Goal: Task Accomplishment & Management: Manage account settings

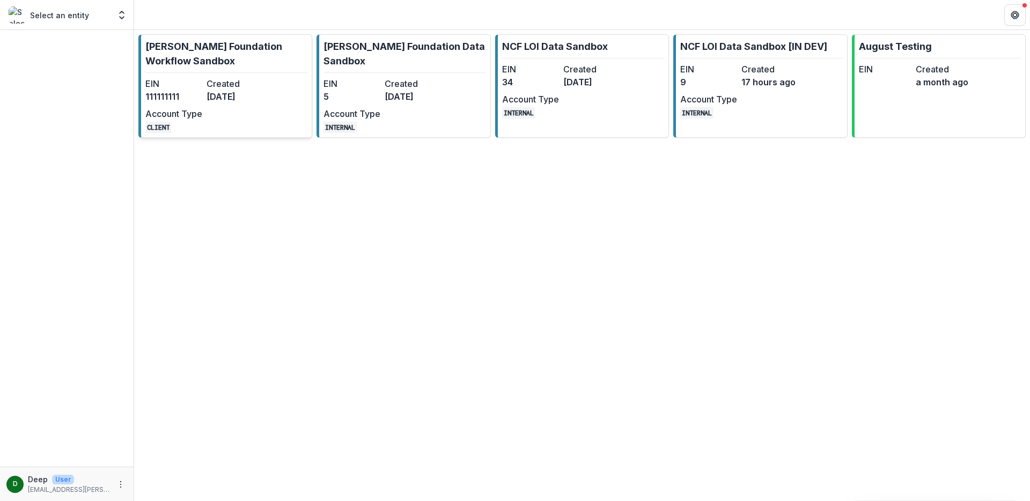
click at [249, 82] on dt "Created" at bounding box center [234, 83] width 57 height 13
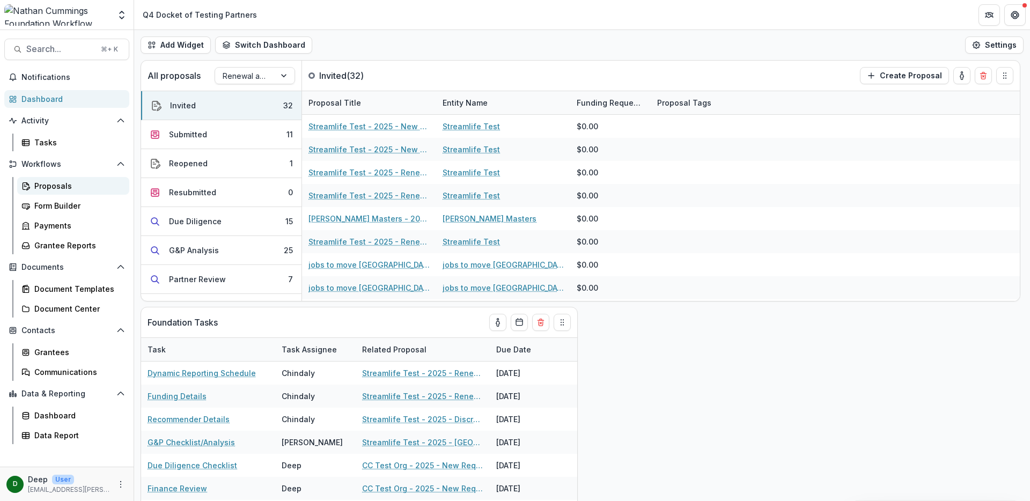
click at [48, 182] on div "Proposals" at bounding box center [77, 185] width 86 height 11
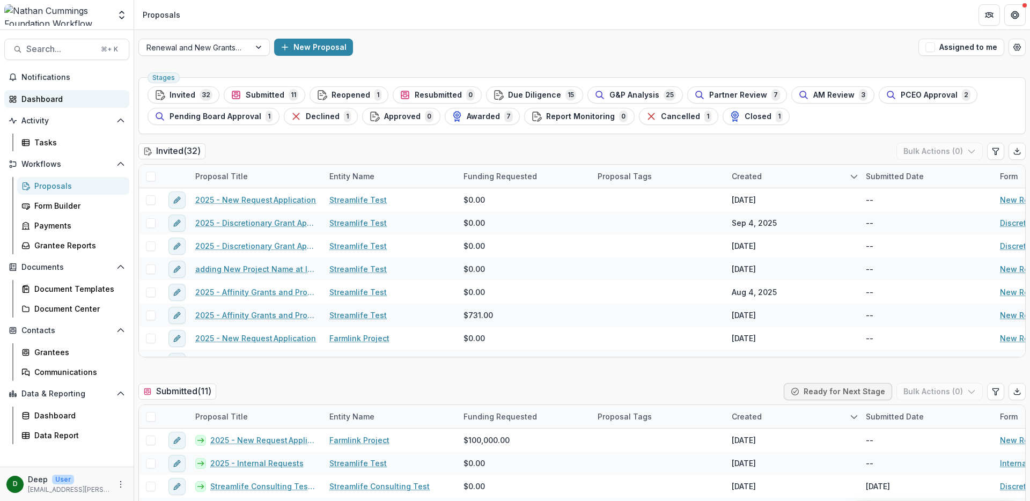
click at [49, 97] on div "Dashboard" at bounding box center [70, 98] width 99 height 11
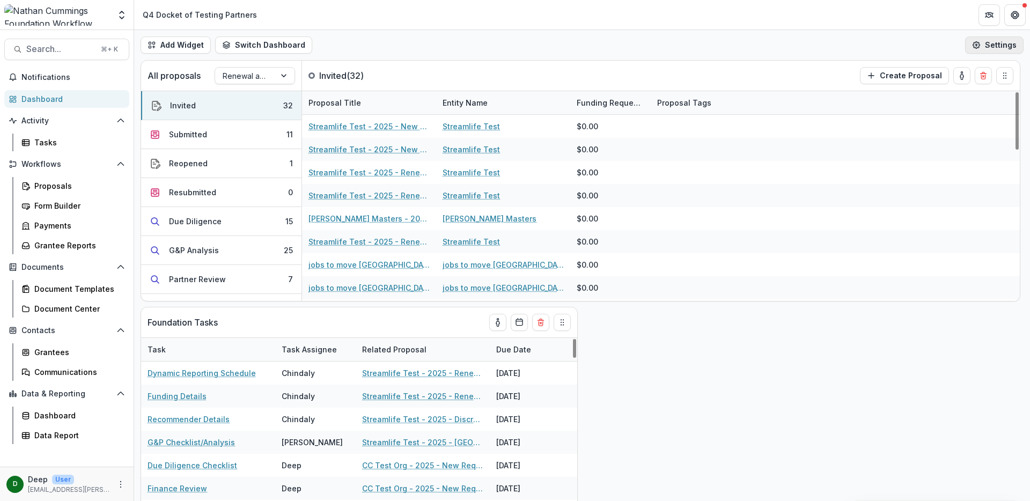
click at [988, 49] on button "Settings" at bounding box center [994, 44] width 58 height 17
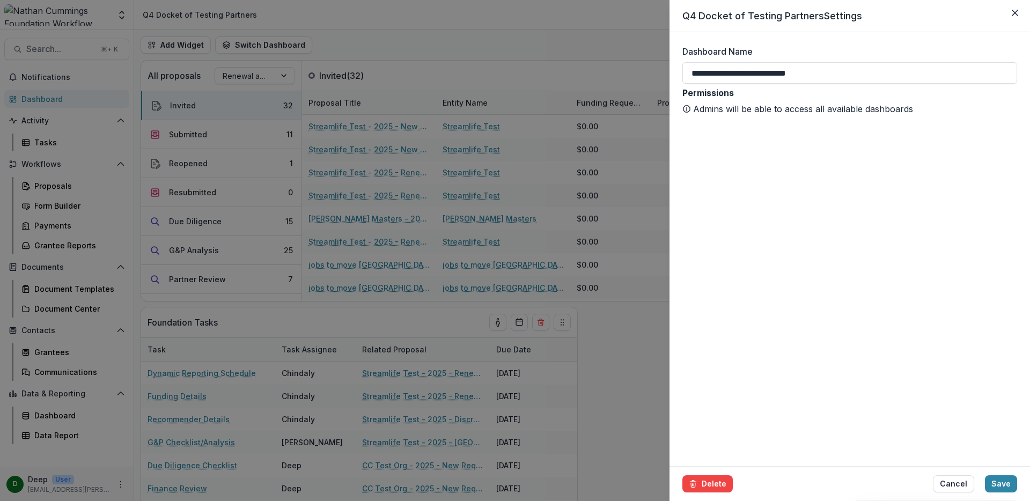
drag, startPoint x: 1009, startPoint y: 14, endPoint x: 860, endPoint y: 18, distance: 149.7
click at [1009, 14] on button "Close" at bounding box center [1014, 12] width 17 height 17
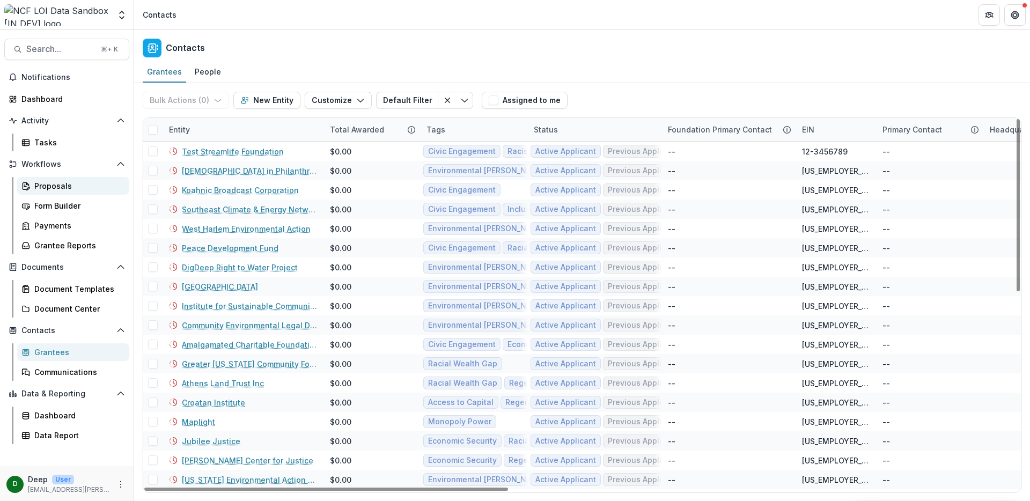
click at [59, 183] on div "Proposals" at bounding box center [77, 185] width 86 height 11
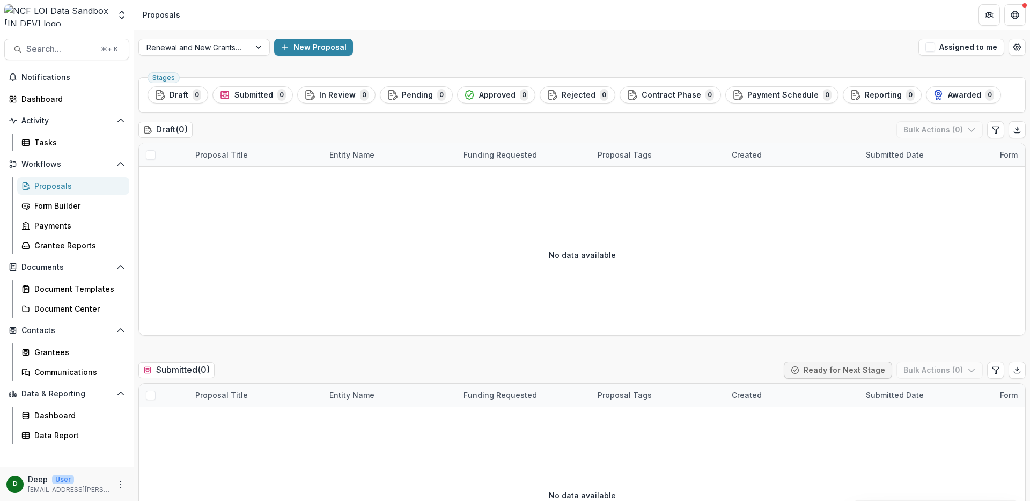
click at [77, 184] on div "Proposals" at bounding box center [77, 185] width 86 height 11
click at [48, 102] on div "Dashboard" at bounding box center [70, 98] width 99 height 11
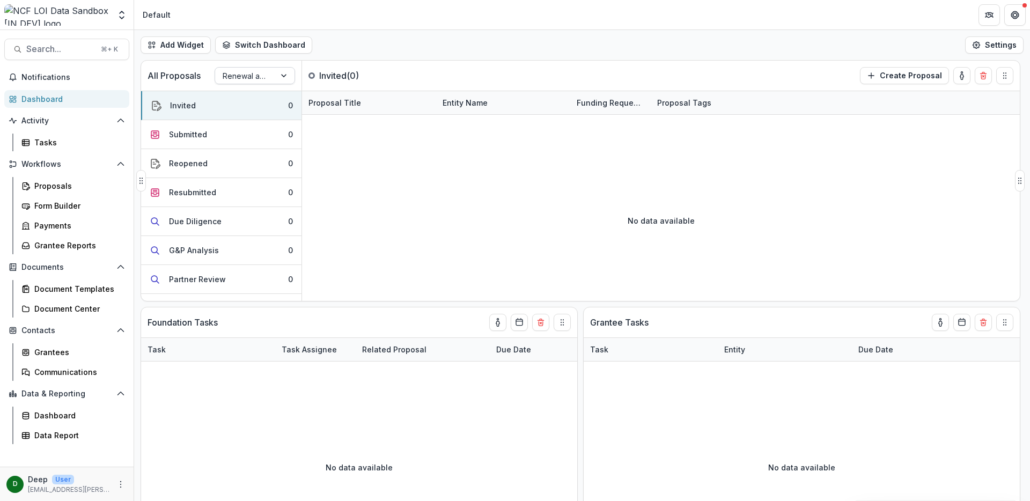
click at [261, 77] on div at bounding box center [245, 75] width 45 height 13
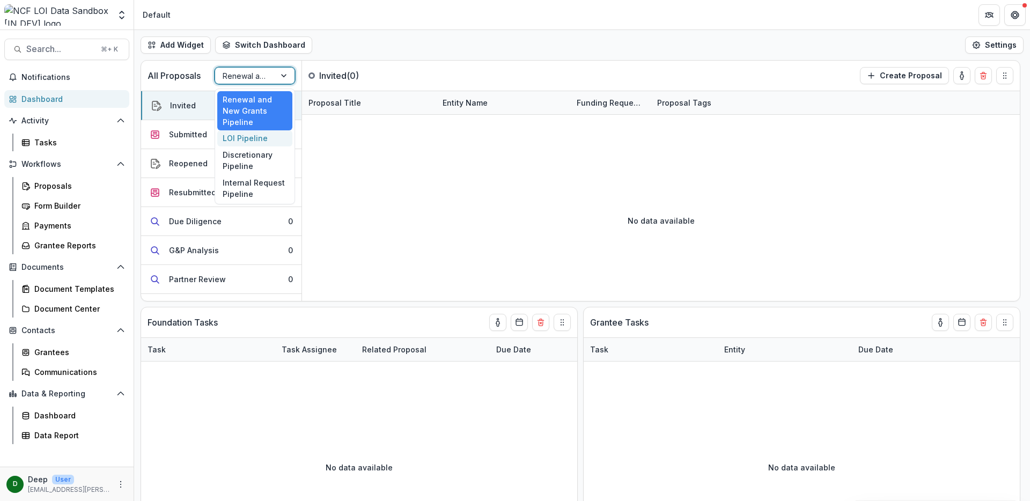
click at [268, 130] on div "LOI Pipeline" at bounding box center [254, 138] width 75 height 17
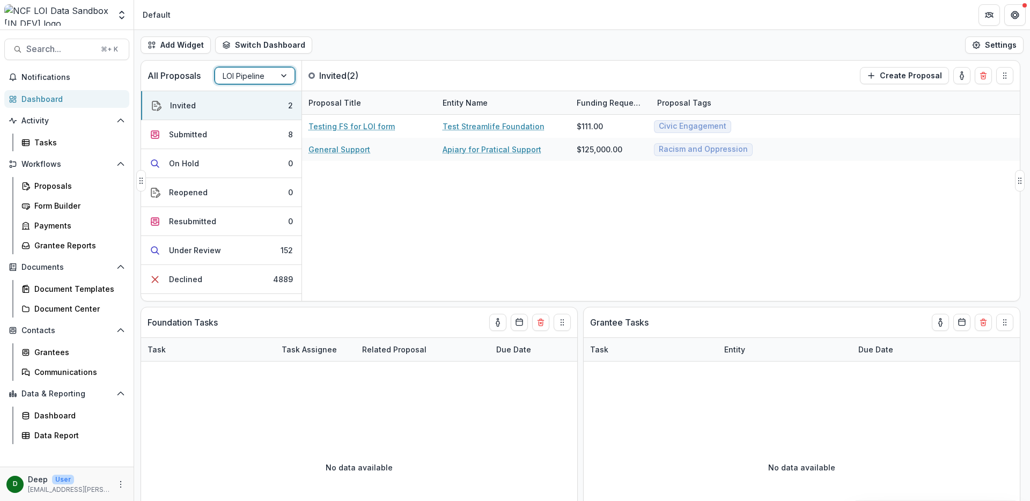
click at [565, 203] on div "Testing FS for LOI form Test Streamlife Foundation $111.00 Civic Engagement Gen…" at bounding box center [661, 208] width 718 height 186
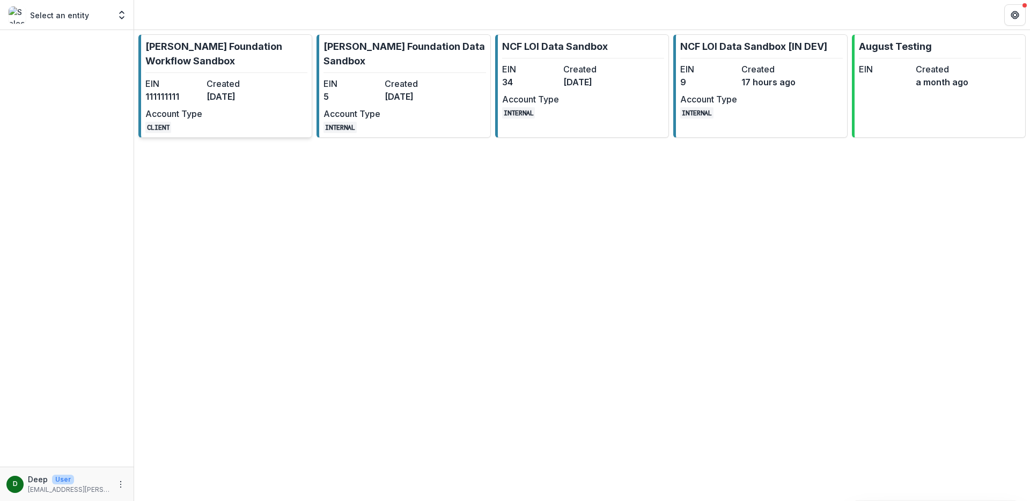
click at [256, 104] on div "EIN [US_EMPLOYER_IDENTIFICATION_NUMBER] Created [DATE] Account Type CLIENT" at bounding box center [204, 105] width 118 height 56
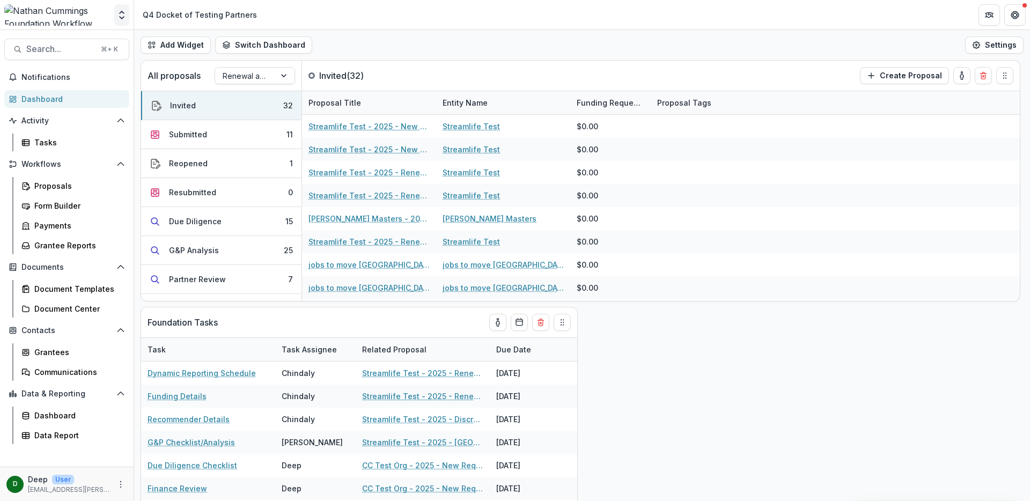
click at [124, 14] on icon "Open entity switcher" at bounding box center [121, 15] width 11 height 11
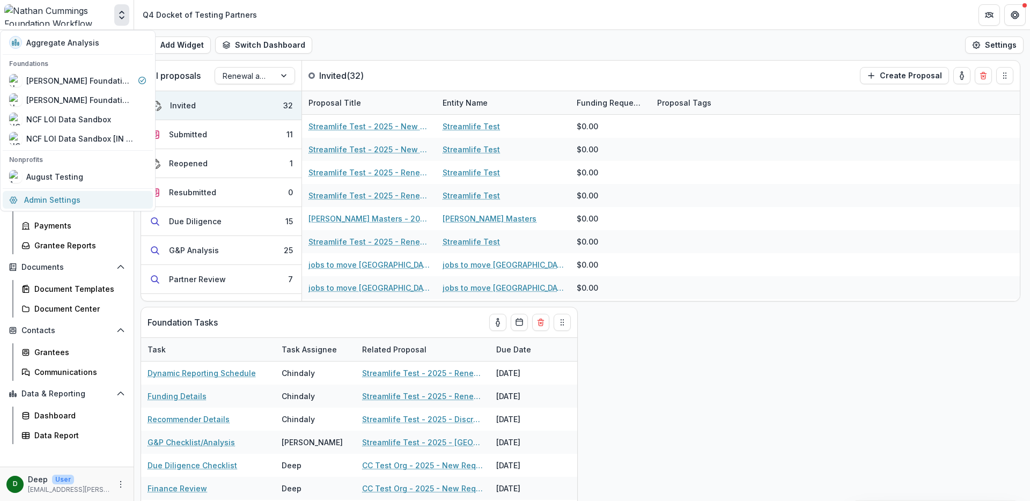
click at [73, 202] on link "Admin Settings" at bounding box center [78, 200] width 150 height 18
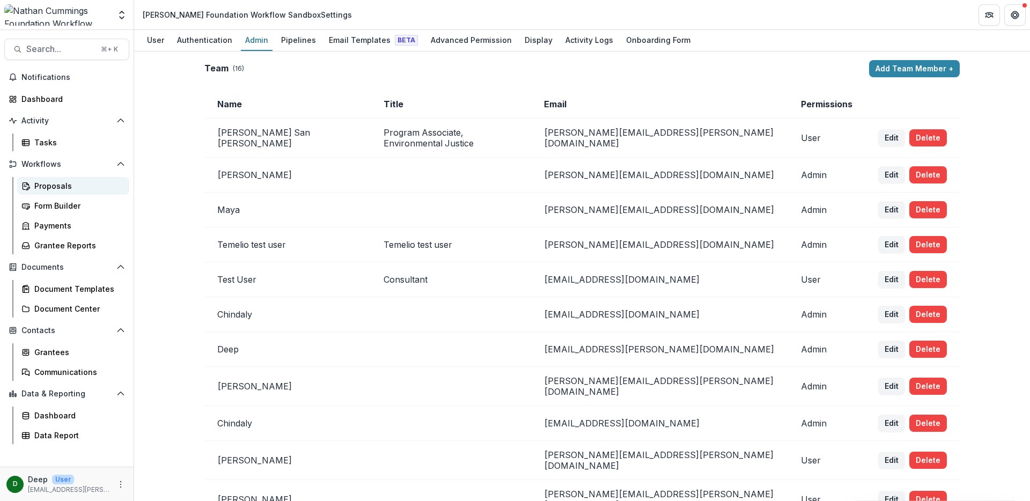
click at [58, 188] on div "Proposals" at bounding box center [77, 185] width 86 height 11
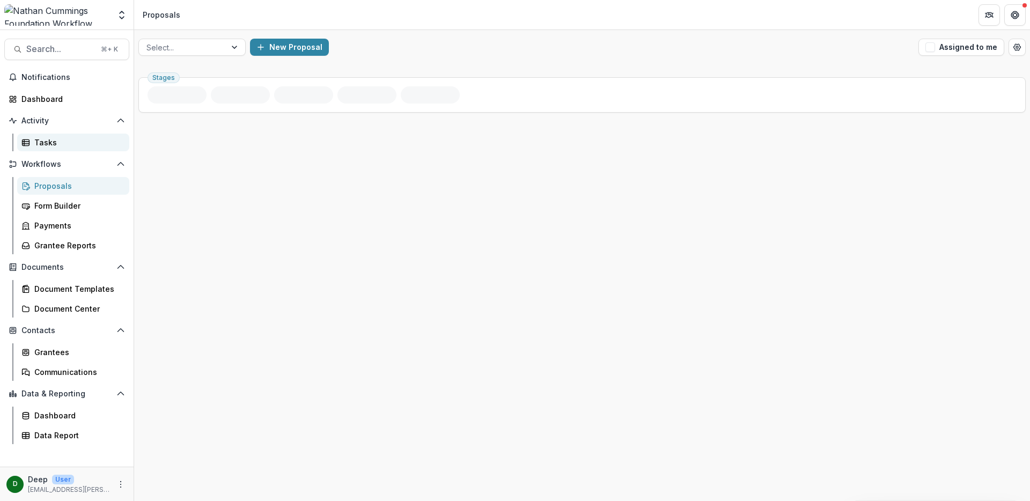
click at [71, 145] on div "Tasks" at bounding box center [77, 142] width 86 height 11
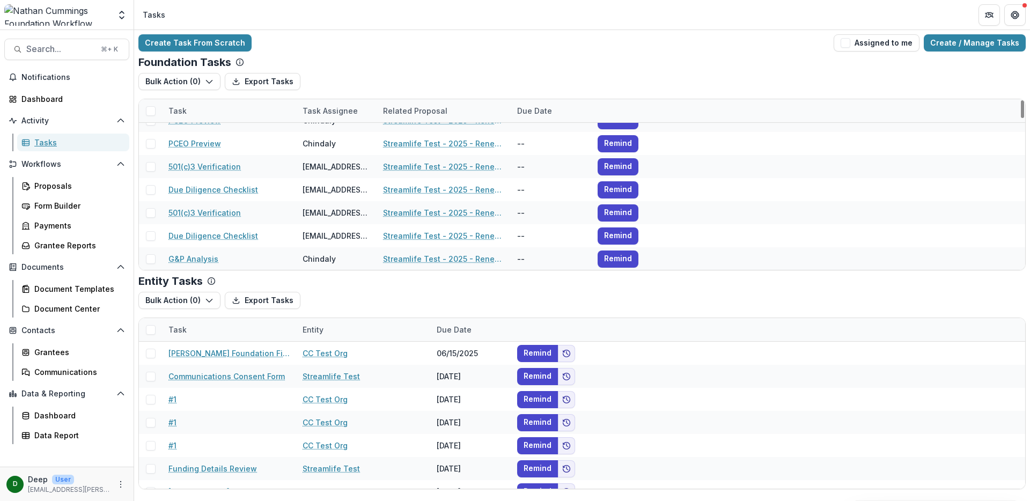
scroll to position [2989, 0]
click at [954, 46] on link "Create / Manage Tasks" at bounding box center [975, 42] width 102 height 17
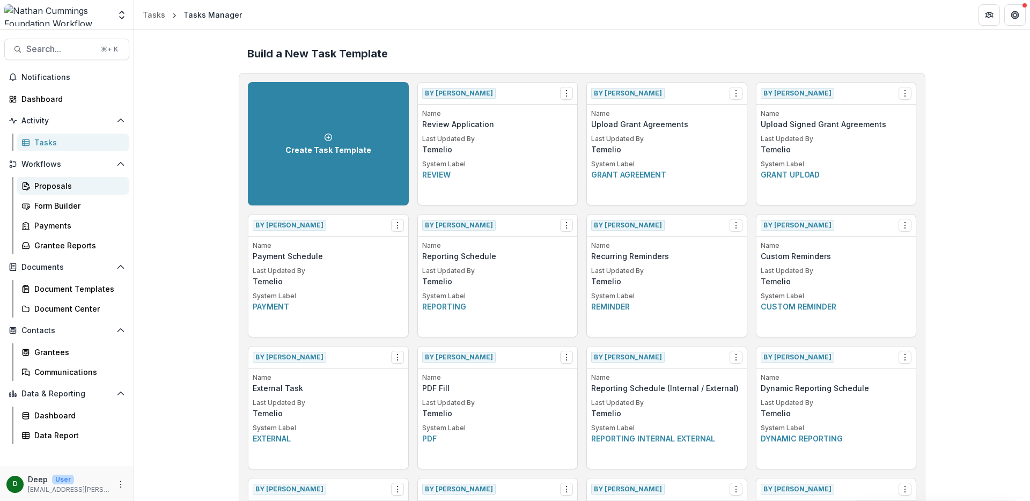
click at [61, 183] on div "Proposals" at bounding box center [77, 185] width 86 height 11
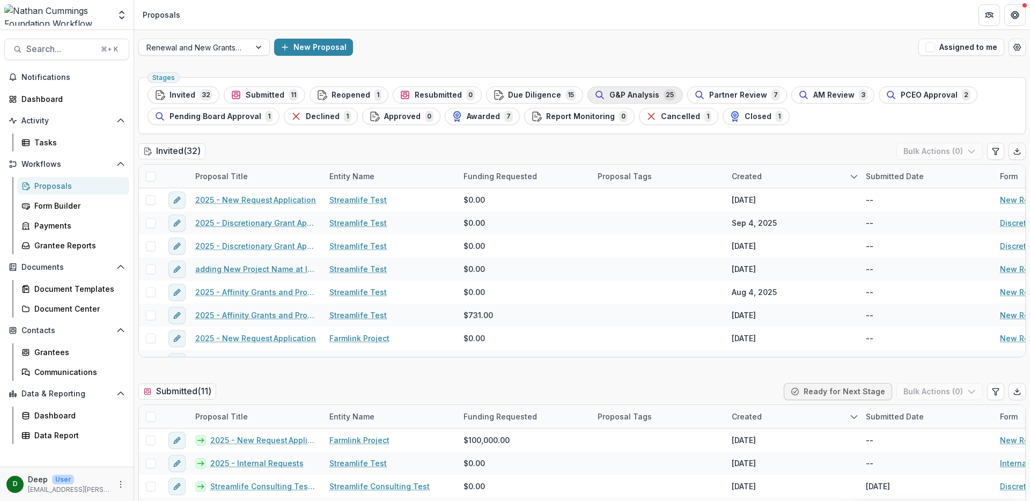
click at [624, 95] on span "G&P Analysis" at bounding box center [634, 95] width 50 height 9
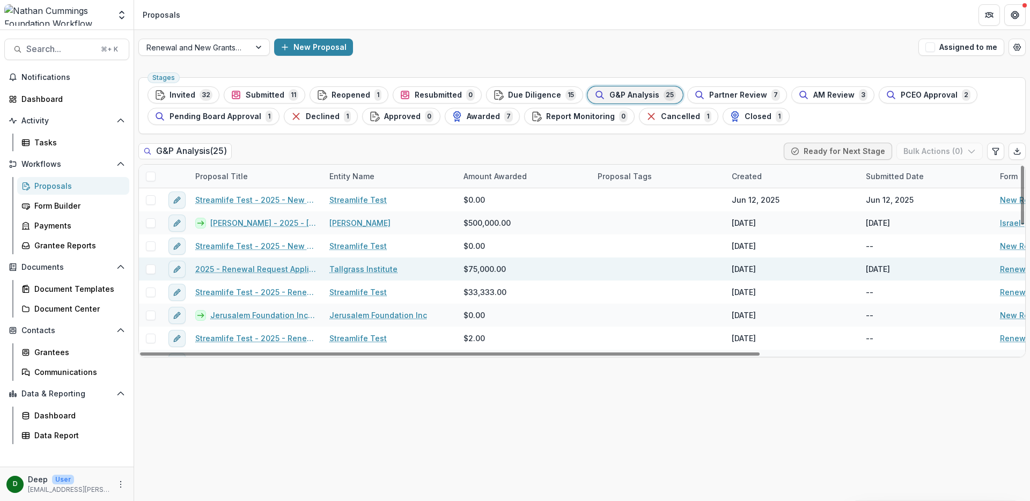
click at [268, 267] on link "2025 - Renewal Request Application" at bounding box center [255, 268] width 121 height 11
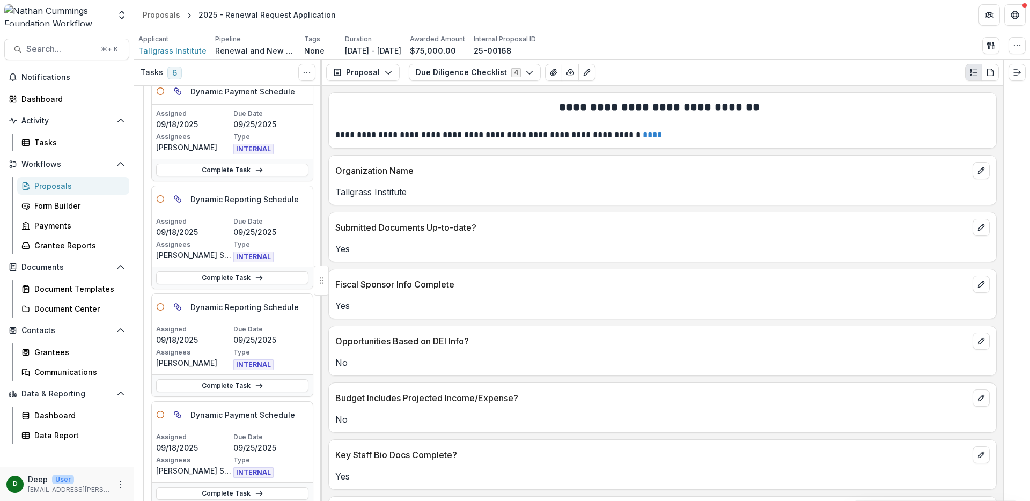
scroll to position [65, 0]
click at [275, 339] on p "09/25/2025" at bounding box center [270, 339] width 75 height 11
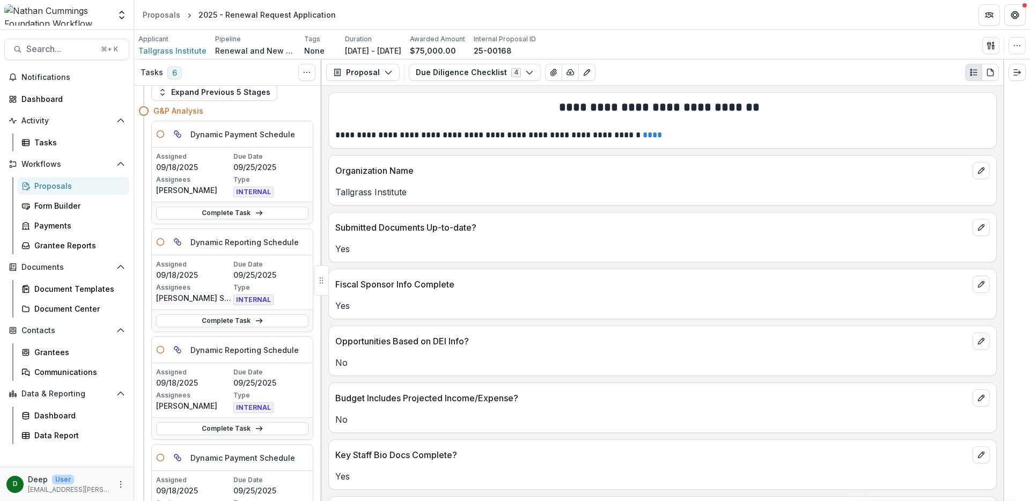
scroll to position [22, 0]
click at [233, 426] on link "Complete Task" at bounding box center [232, 428] width 152 height 13
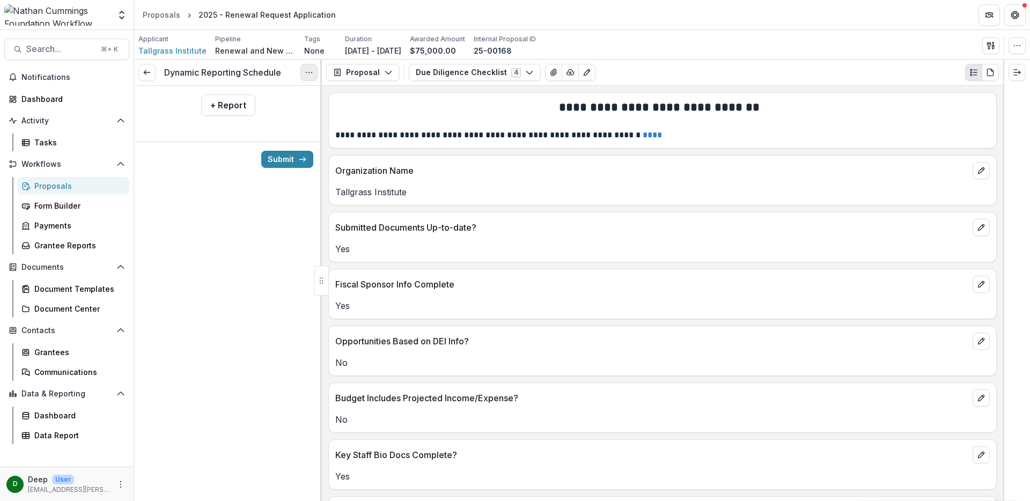
click at [306, 76] on icon "Options" at bounding box center [309, 72] width 9 height 9
click at [276, 119] on button "Cancel Task" at bounding box center [257, 119] width 115 height 18
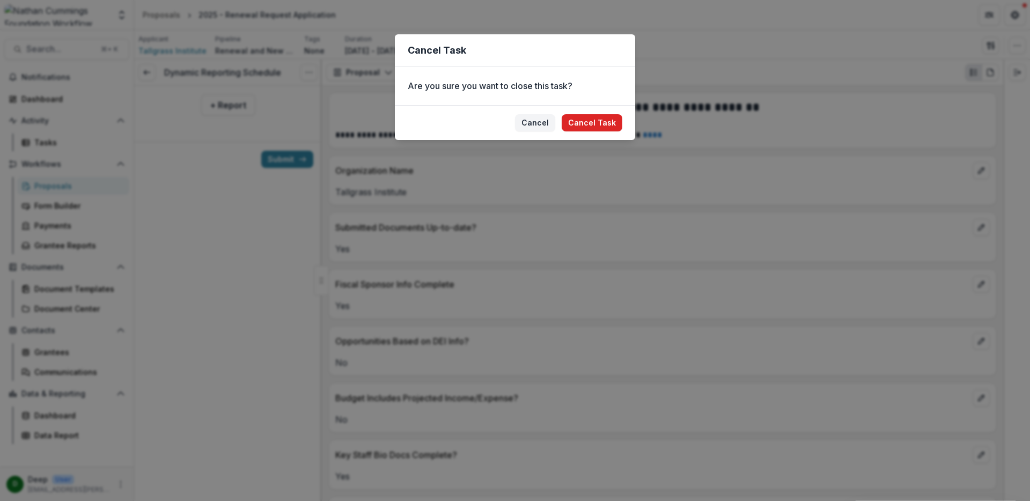
click at [591, 120] on button "Cancel Task" at bounding box center [592, 122] width 61 height 17
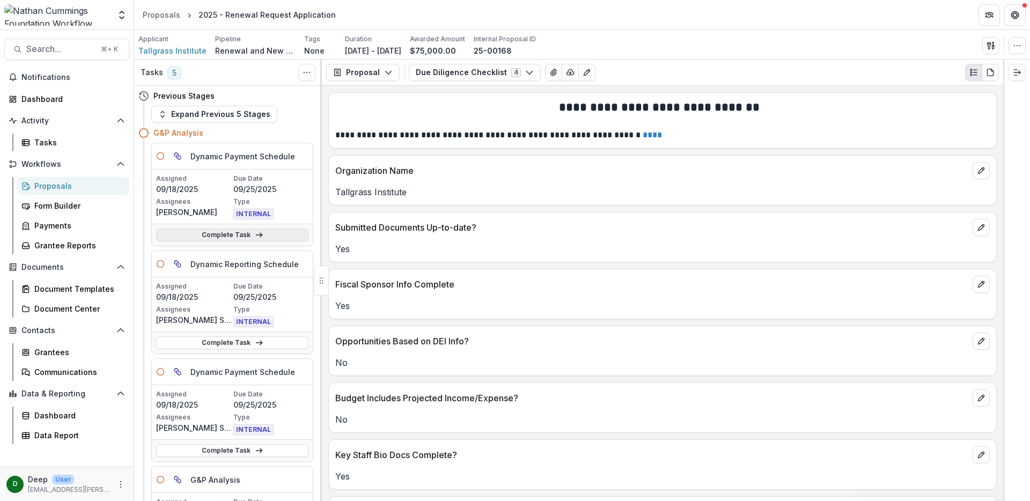
click at [243, 236] on link "Complete Task" at bounding box center [232, 234] width 152 height 13
click at [248, 234] on link "Complete Task" at bounding box center [232, 234] width 152 height 13
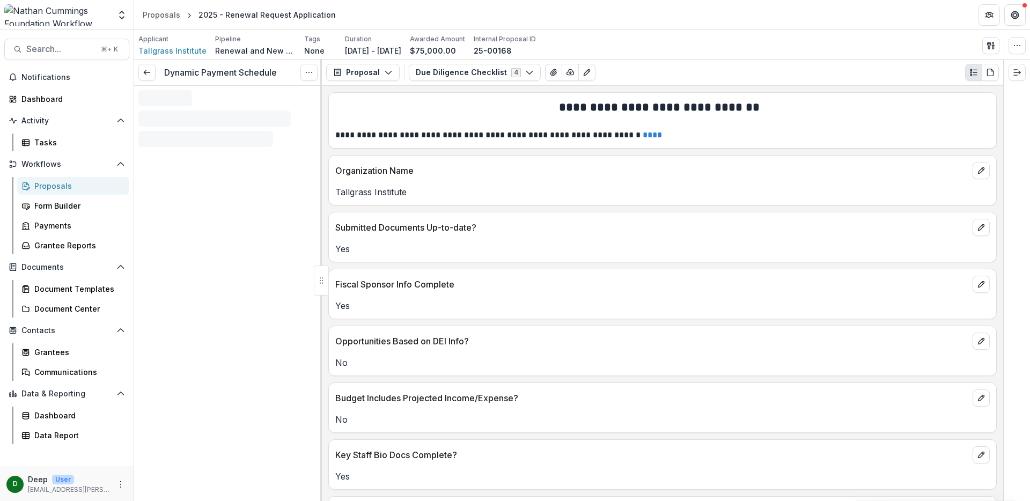
click at [309, 69] on icon "Options" at bounding box center [309, 72] width 9 height 9
click at [281, 124] on button "Cancel Task" at bounding box center [257, 119] width 115 height 18
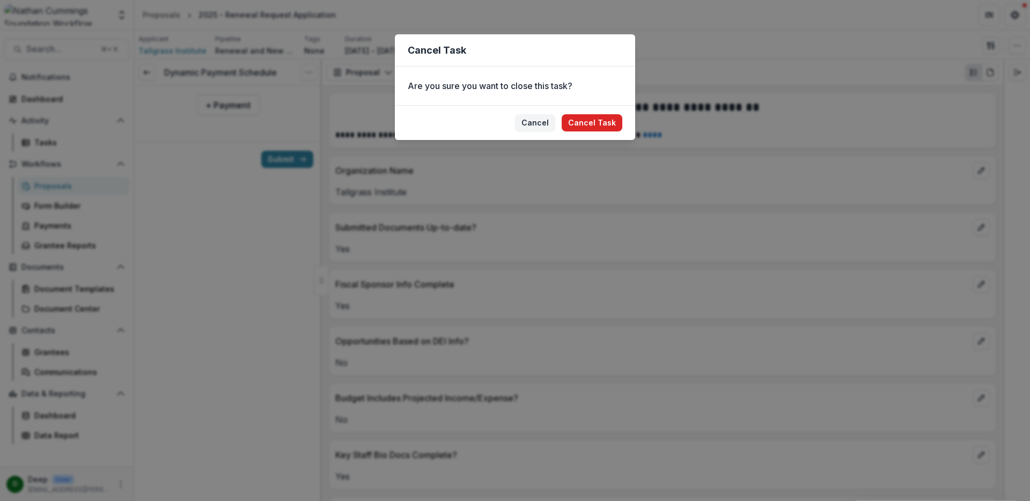
click at [584, 121] on button "Cancel Task" at bounding box center [592, 122] width 61 height 17
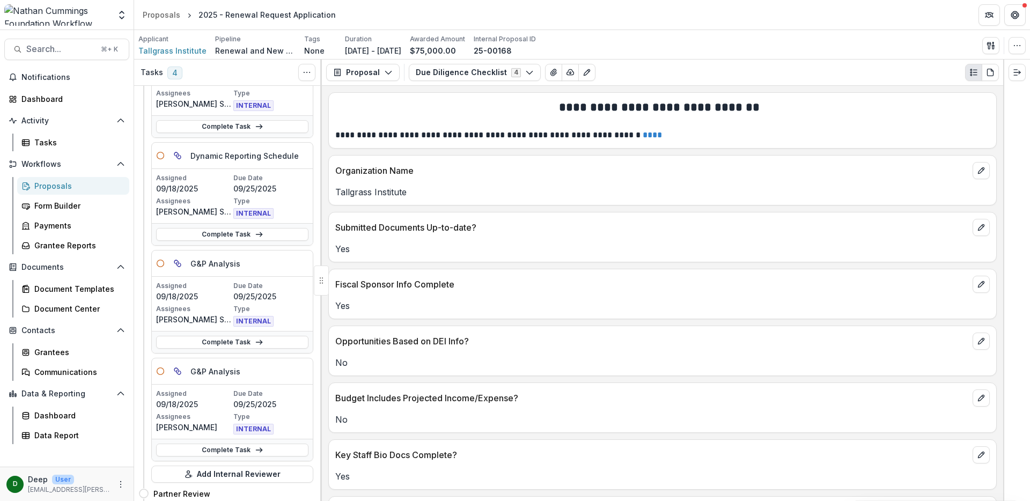
scroll to position [205, 0]
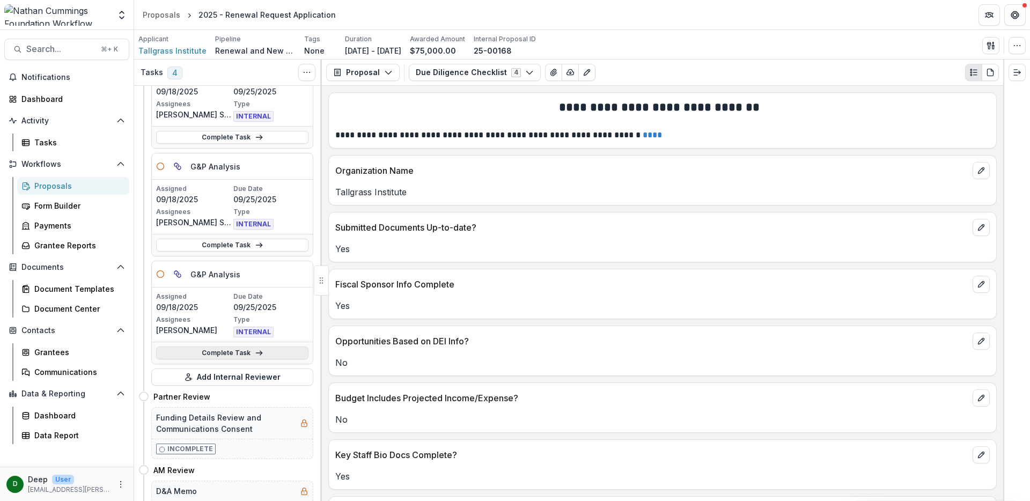
click at [247, 351] on link "Complete Task" at bounding box center [232, 352] width 152 height 13
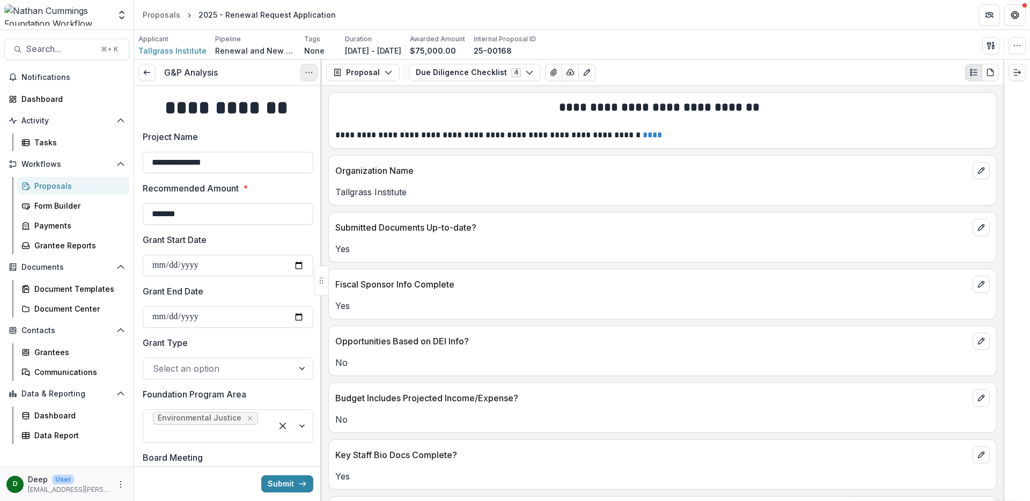
click at [311, 76] on icon "Options" at bounding box center [309, 72] width 9 height 9
click at [153, 71] on link at bounding box center [146, 72] width 17 height 17
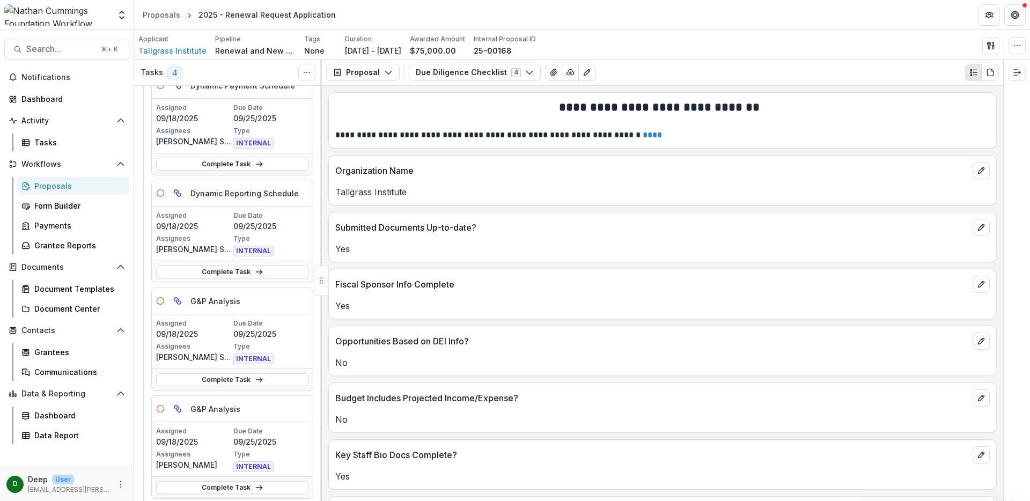
scroll to position [150, 0]
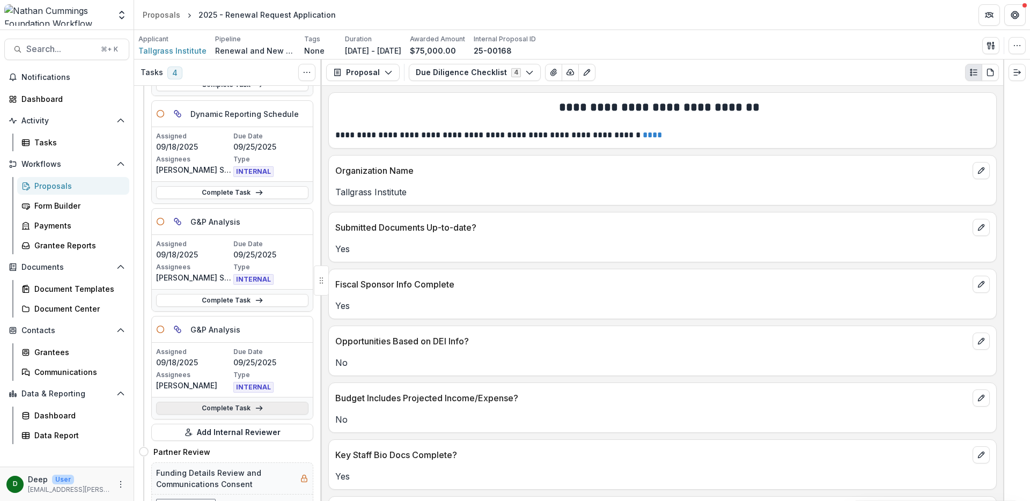
click at [250, 408] on link "Complete Task" at bounding box center [232, 408] width 152 height 13
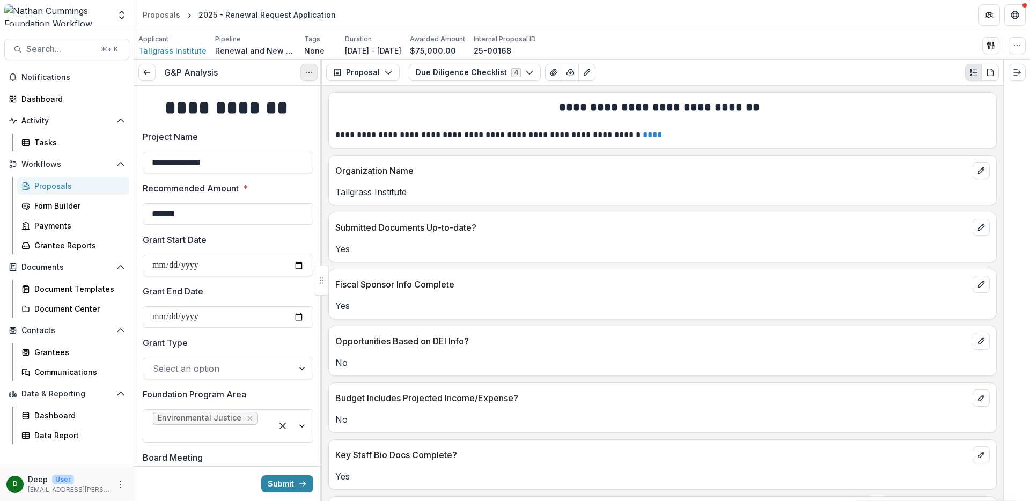
click at [311, 70] on icon "Options" at bounding box center [309, 72] width 9 height 9
click at [279, 116] on button "Cancel Task" at bounding box center [257, 119] width 115 height 18
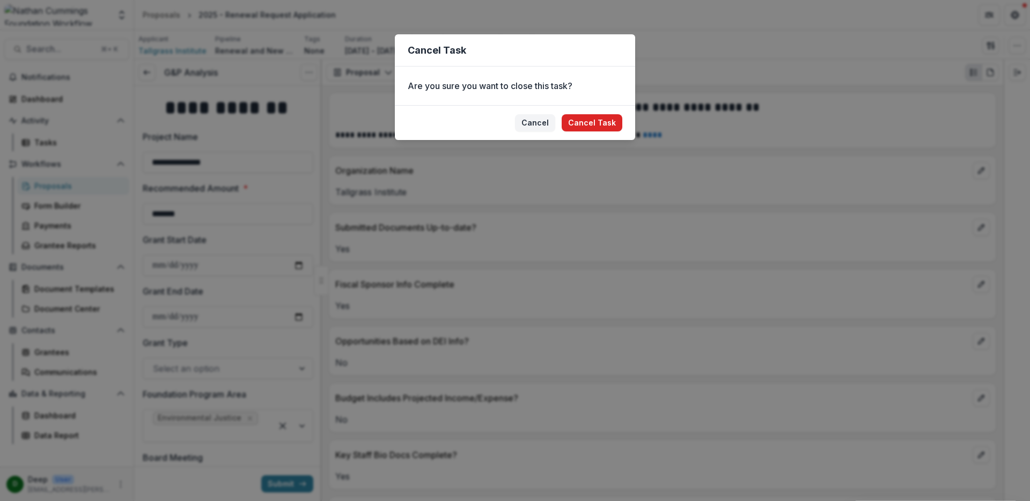
click at [595, 120] on button "Cancel Task" at bounding box center [592, 122] width 61 height 17
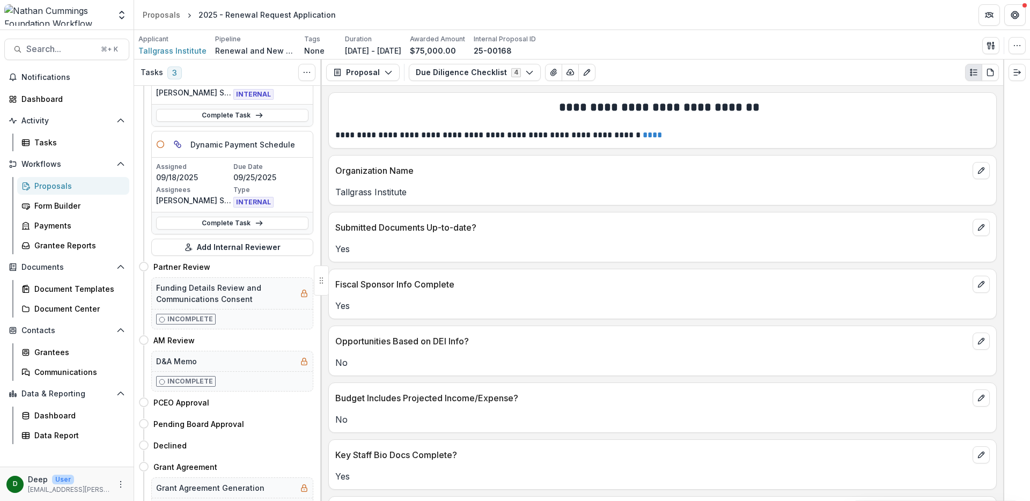
scroll to position [309, 0]
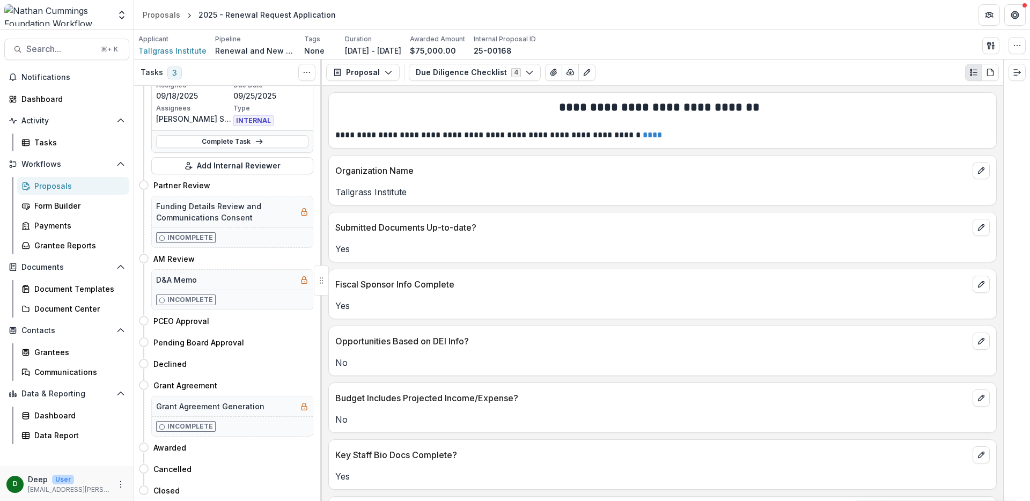
click at [61, 184] on div "Proposals" at bounding box center [77, 185] width 86 height 11
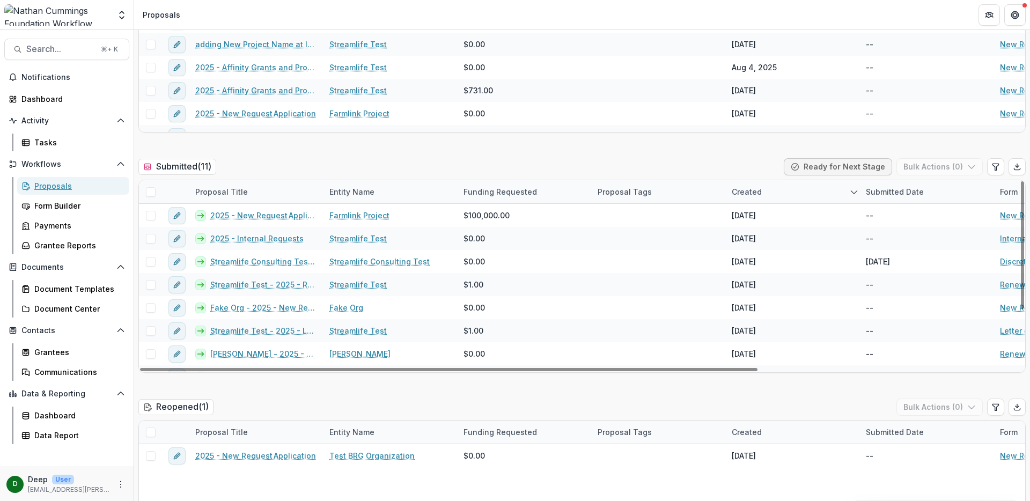
scroll to position [25, 0]
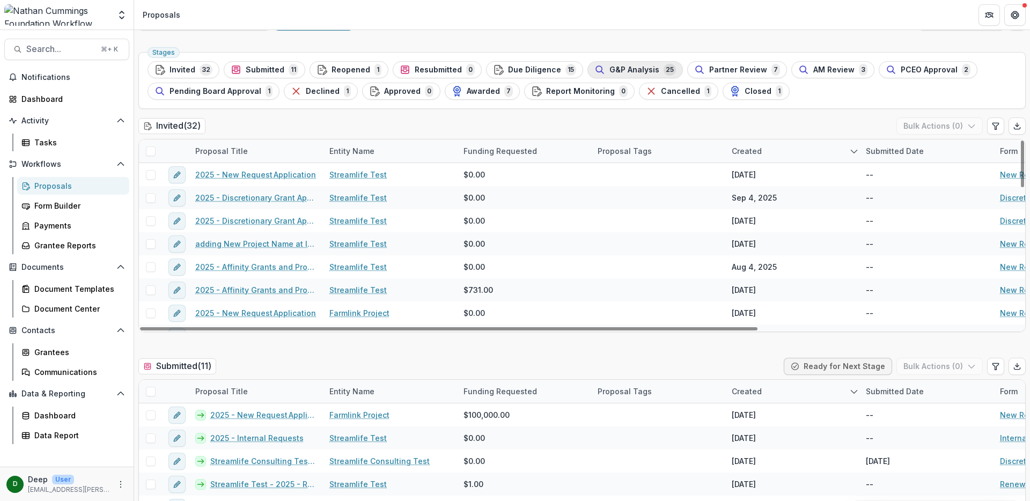
click at [609, 70] on span "G&P Analysis" at bounding box center [634, 69] width 50 height 9
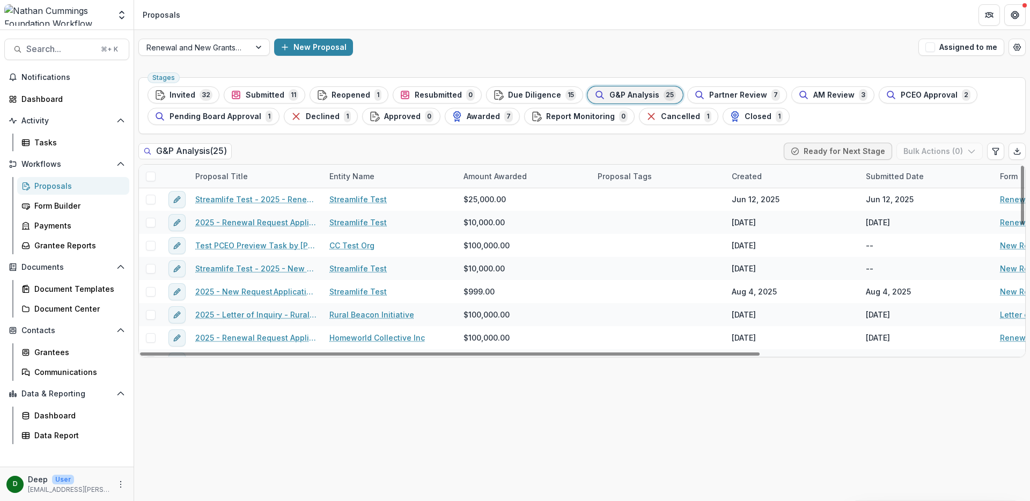
scroll to position [203, 0]
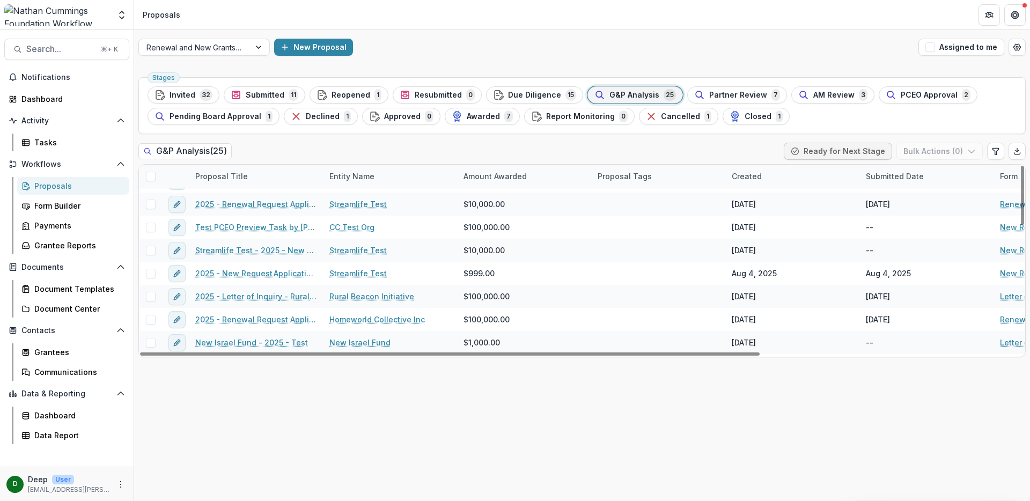
click at [336, 394] on div "Stages Invited 32 Submitted 11 Reopened 1 Resubmitted 0 Due Diligence 15 G&P An…" at bounding box center [582, 287] width 896 height 428
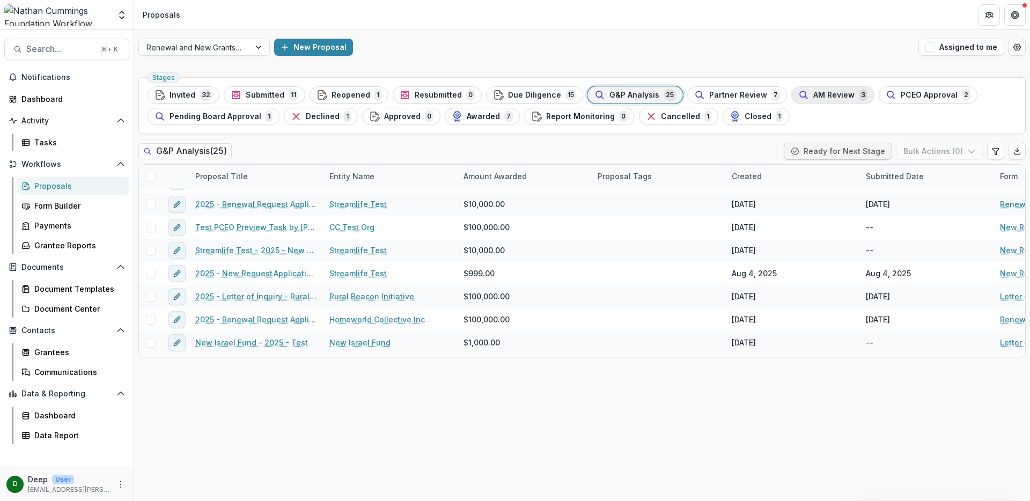
click at [823, 97] on span "AM Review" at bounding box center [833, 95] width 41 height 9
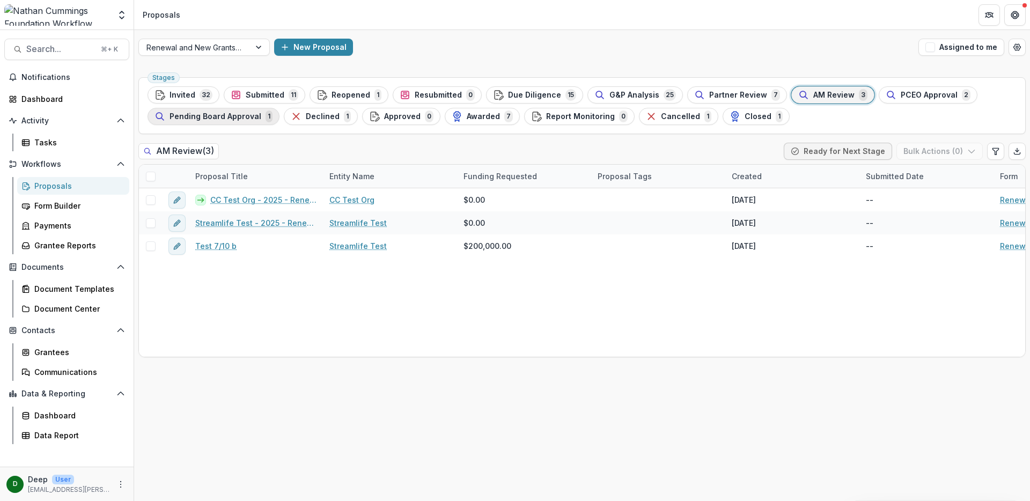
click at [219, 119] on span "Pending Board Approval" at bounding box center [215, 116] width 92 height 9
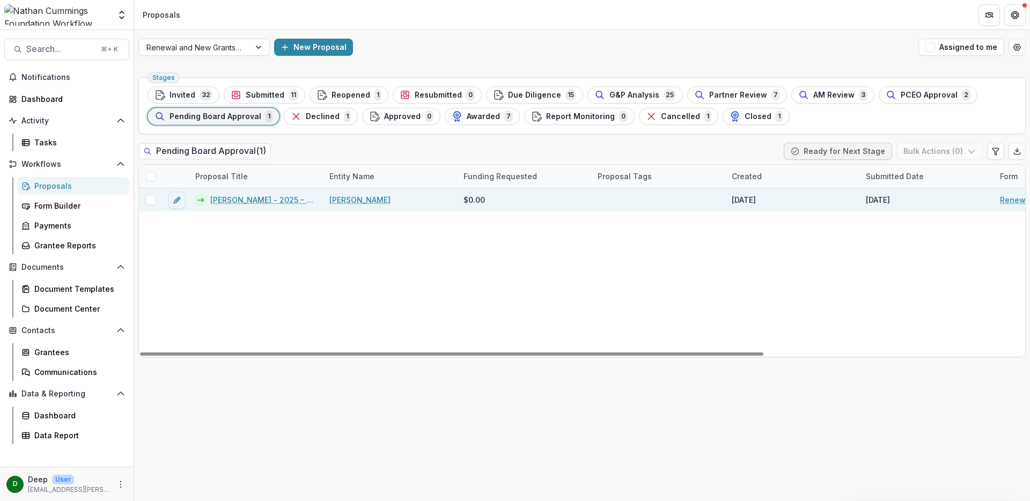
click at [255, 203] on link "[PERSON_NAME] - 2025 - Renewal/Exit Grant Call Questions" at bounding box center [263, 199] width 106 height 11
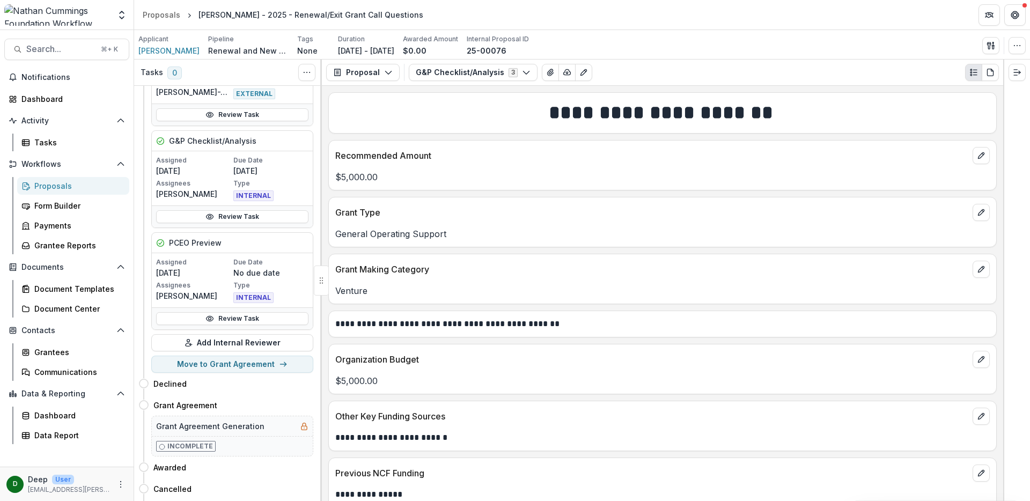
scroll to position [134, 0]
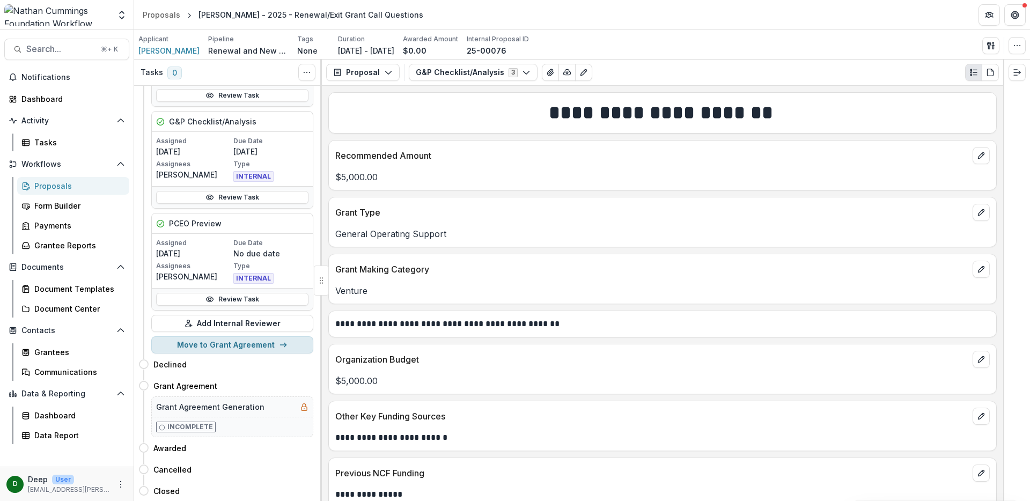
click at [250, 348] on button "Move to Grant Agreement" at bounding box center [232, 344] width 162 height 17
select select "**********"
select select
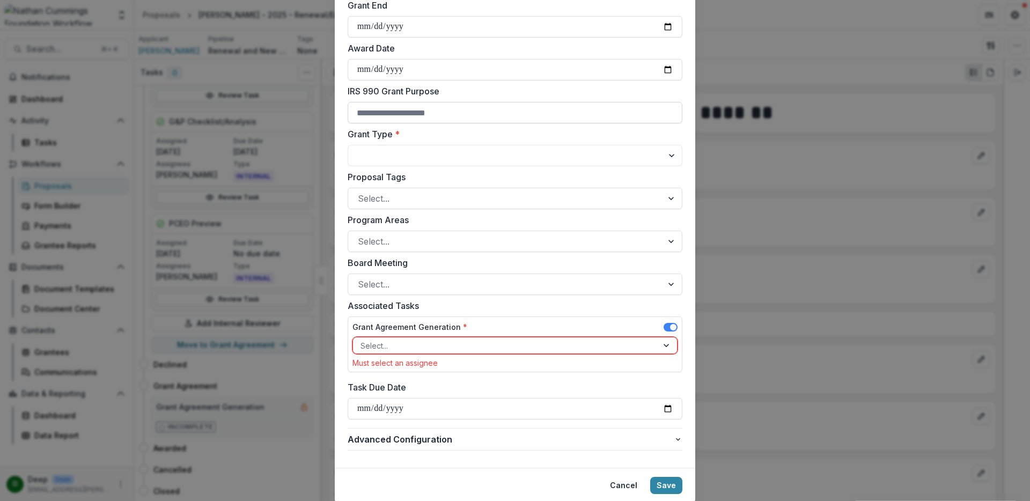
scroll to position [309, 0]
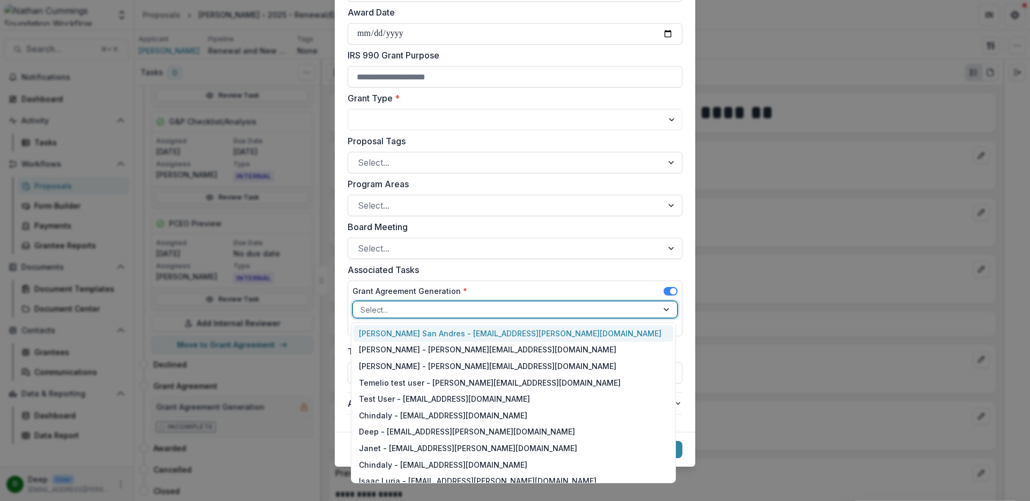
click at [451, 311] on div at bounding box center [505, 309] width 290 height 13
click at [558, 275] on label "Associated Tasks" at bounding box center [512, 269] width 328 height 13
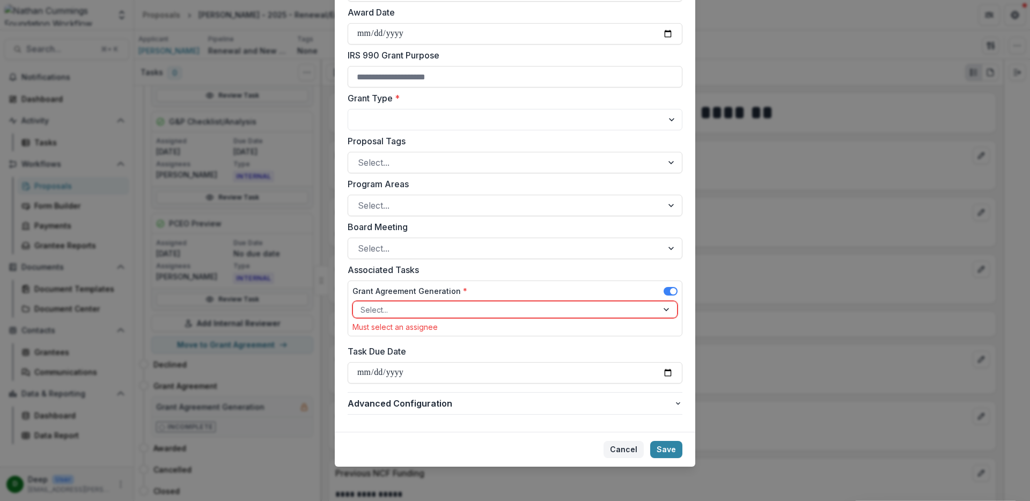
click at [627, 450] on button "Cancel" at bounding box center [623, 449] width 40 height 17
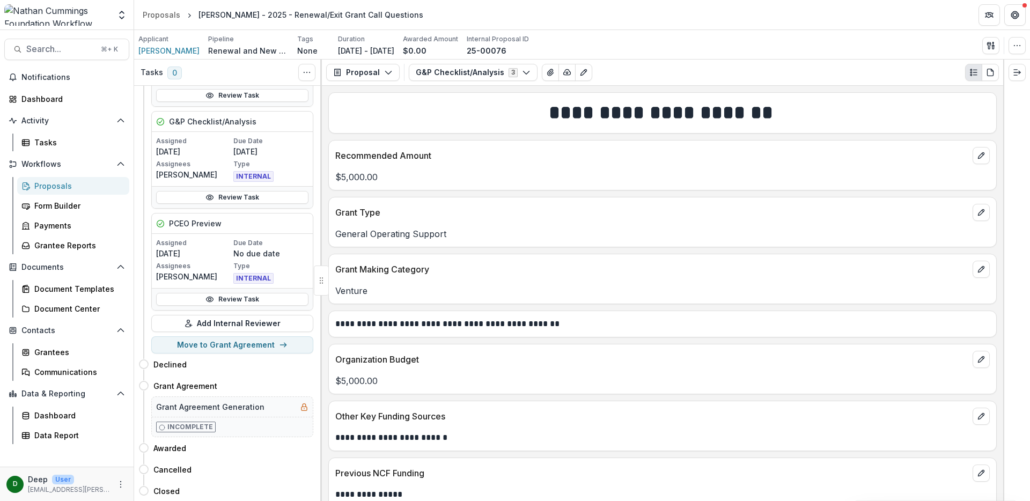
click at [329, 397] on div "**********" at bounding box center [662, 293] width 681 height 415
click at [69, 188] on div "Proposals" at bounding box center [77, 185] width 86 height 11
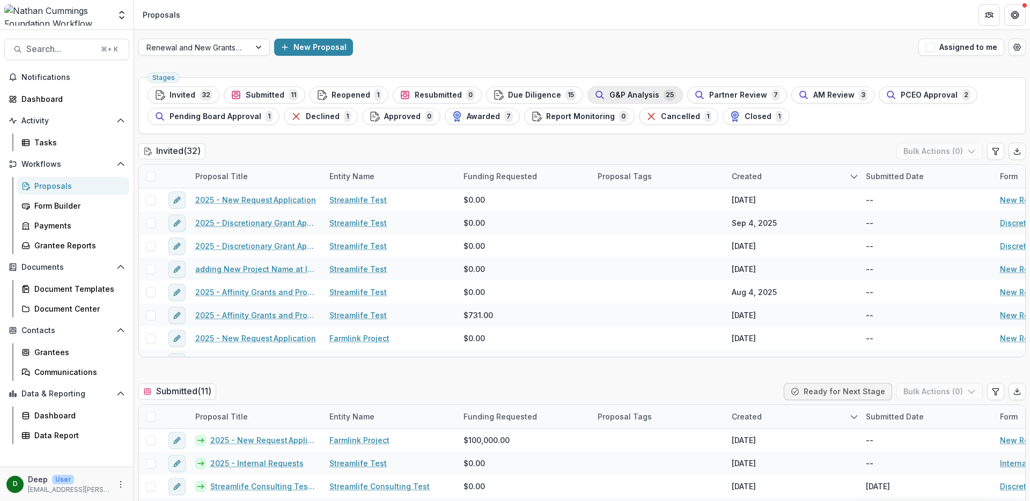
click at [631, 93] on span "G&P Analysis" at bounding box center [634, 95] width 50 height 9
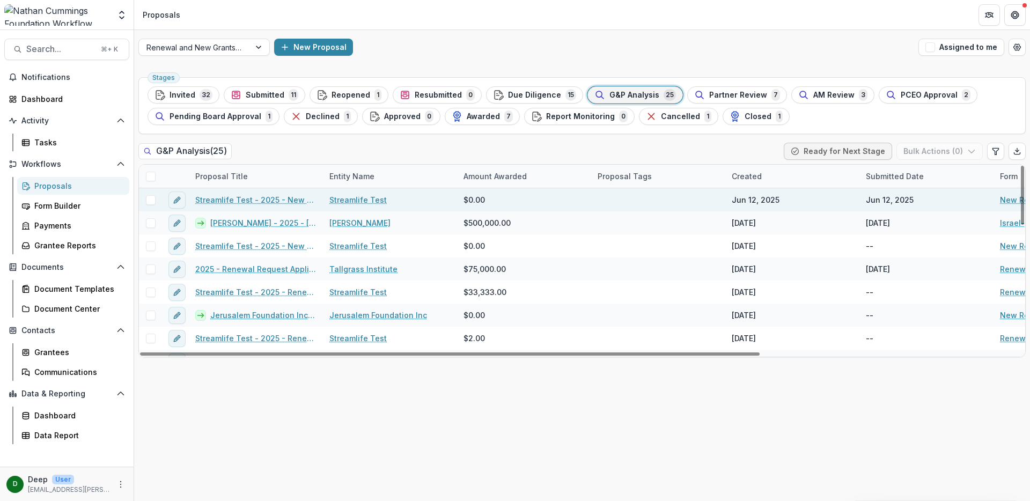
click at [260, 201] on link "Streamlife Test - 2025 - New Request Application" at bounding box center [255, 199] width 121 height 11
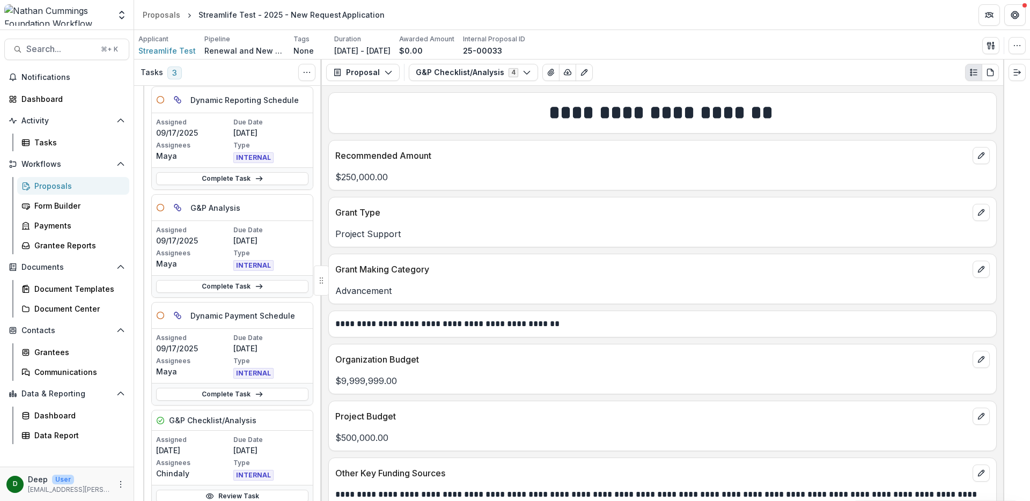
scroll to position [65, 0]
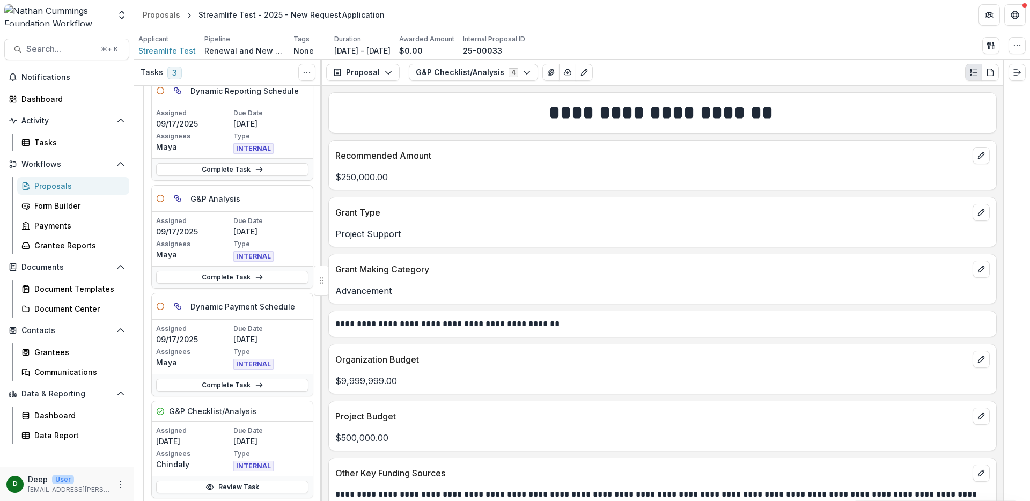
click at [63, 182] on div "Proposals" at bounding box center [77, 185] width 86 height 11
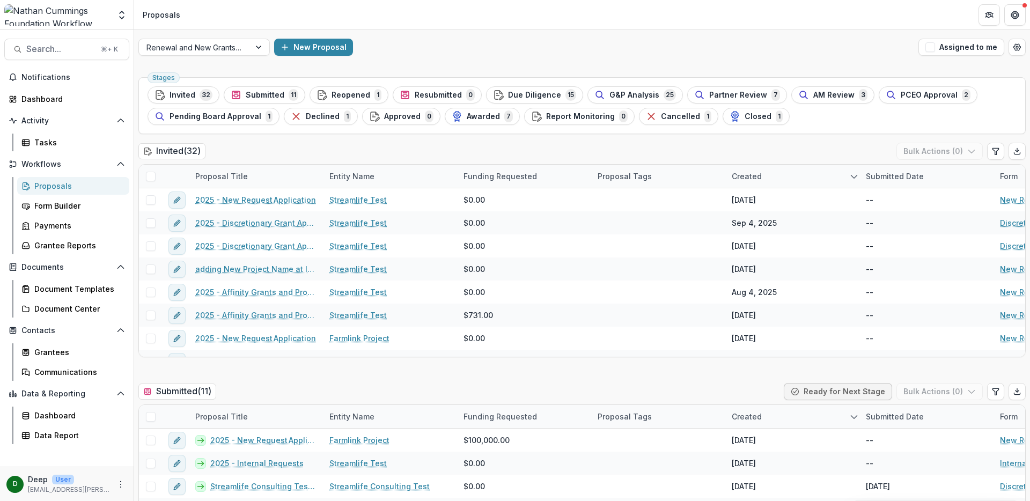
click at [804, 147] on div "Invited ( 32 ) Bulk Actions ( 0 )" at bounding box center [581, 153] width 887 height 21
click at [63, 207] on div "Form Builder" at bounding box center [77, 205] width 86 height 11
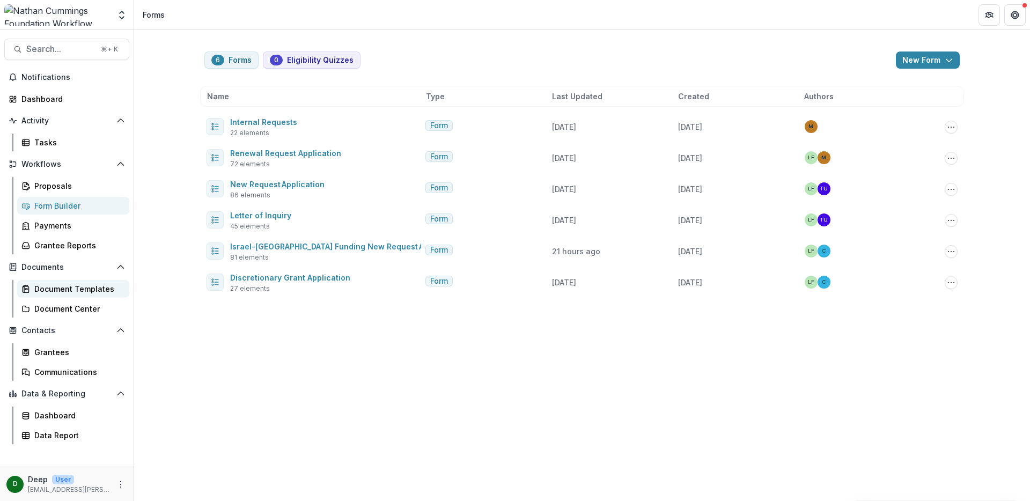
click at [60, 286] on div "Document Templates" at bounding box center [77, 288] width 86 height 11
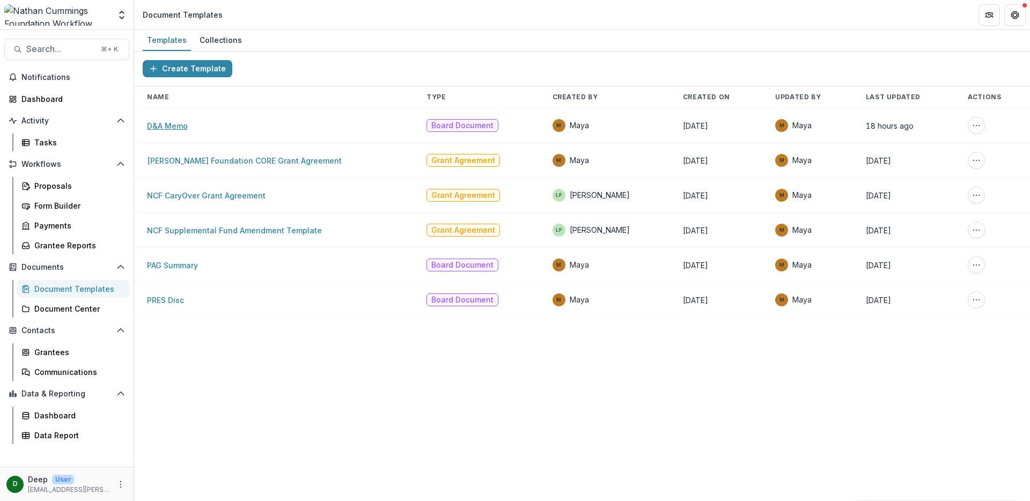
click at [167, 127] on link "D&A Memo" at bounding box center [167, 125] width 41 height 9
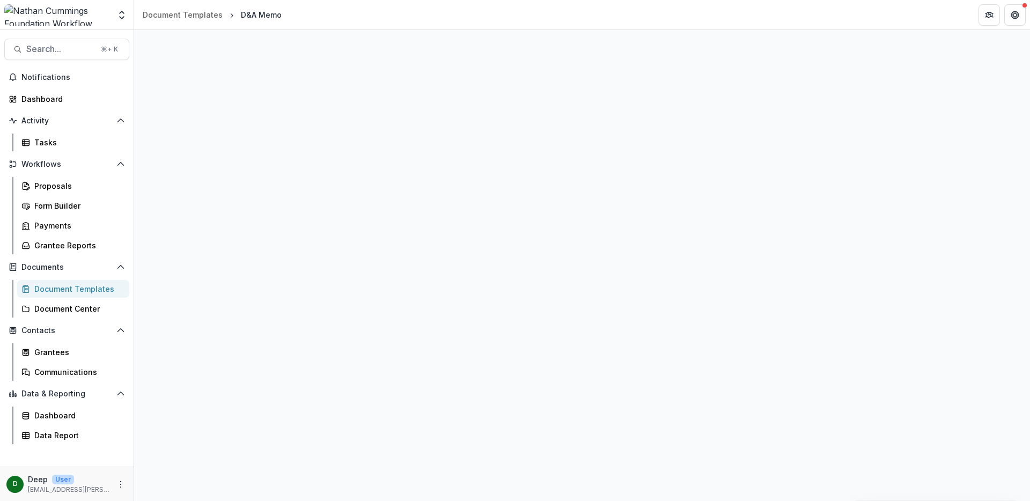
select select "**********"
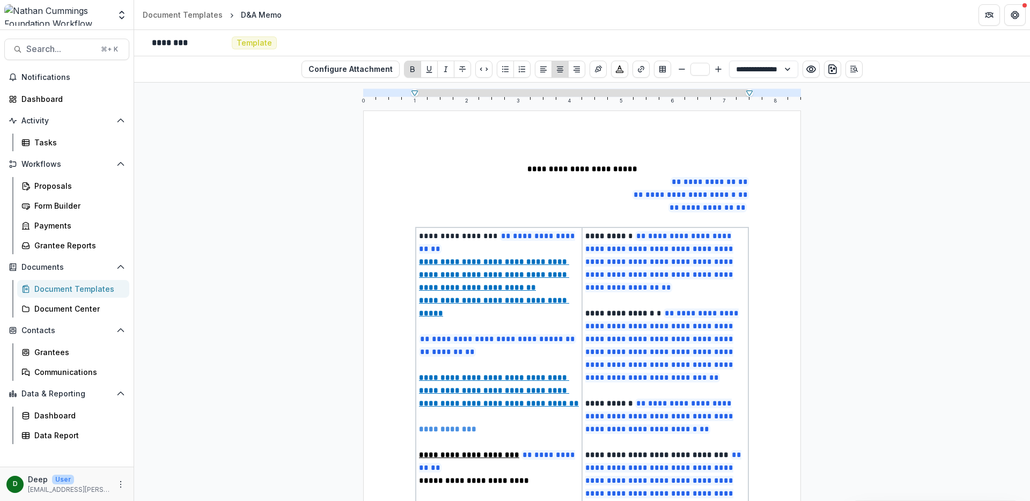
click at [663, 68] on icon "Insert Table" at bounding box center [662, 69] width 6 height 6
click at [808, 73] on icon "Preview preview-doc.pdf" at bounding box center [811, 69] width 11 height 11
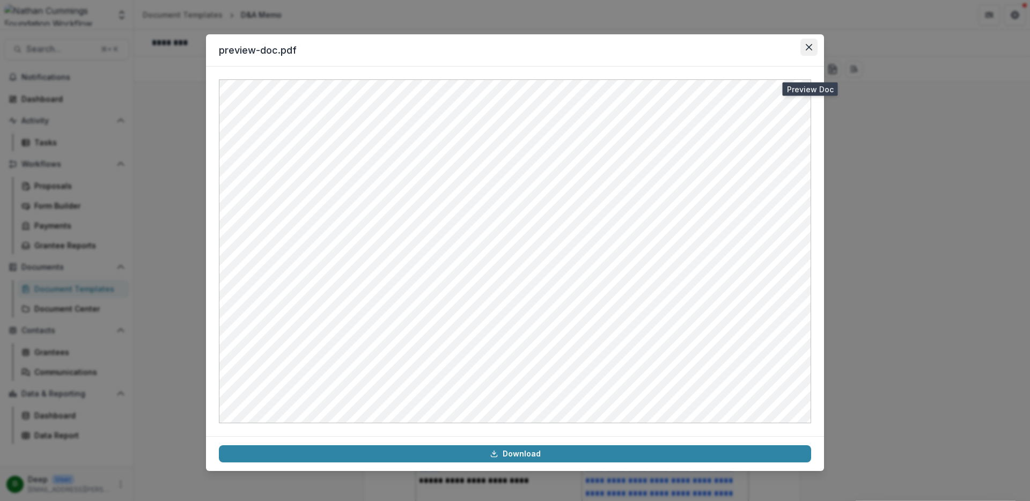
click at [807, 47] on icon "Close" at bounding box center [809, 47] width 6 height 6
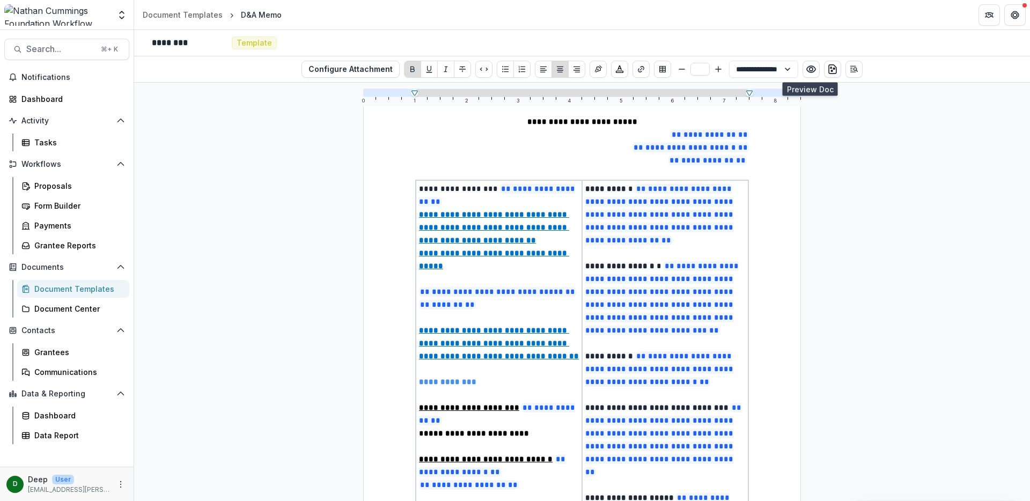
scroll to position [55, 0]
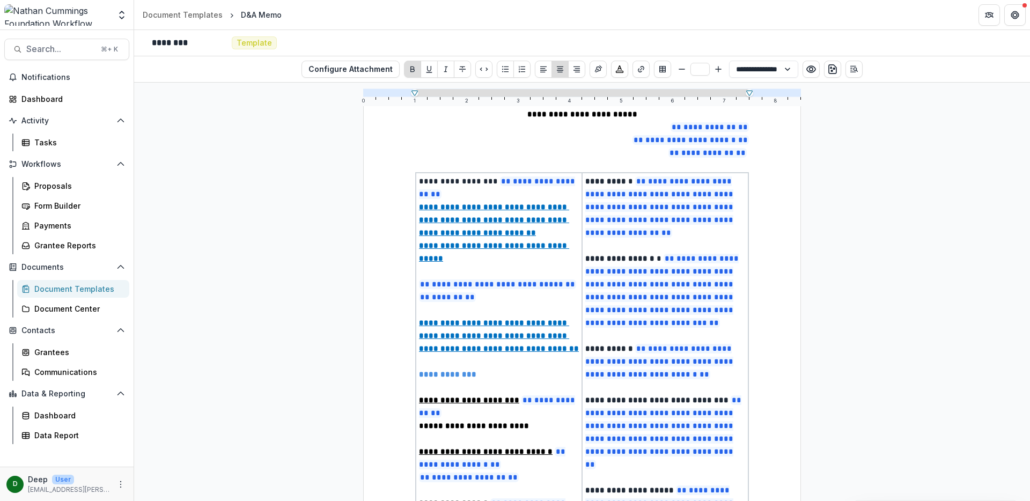
click at [482, 368] on p "**********" at bounding box center [499, 374] width 160 height 13
click at [853, 72] on line "Open Editor Sidebar" at bounding box center [853, 72] width 5 height 0
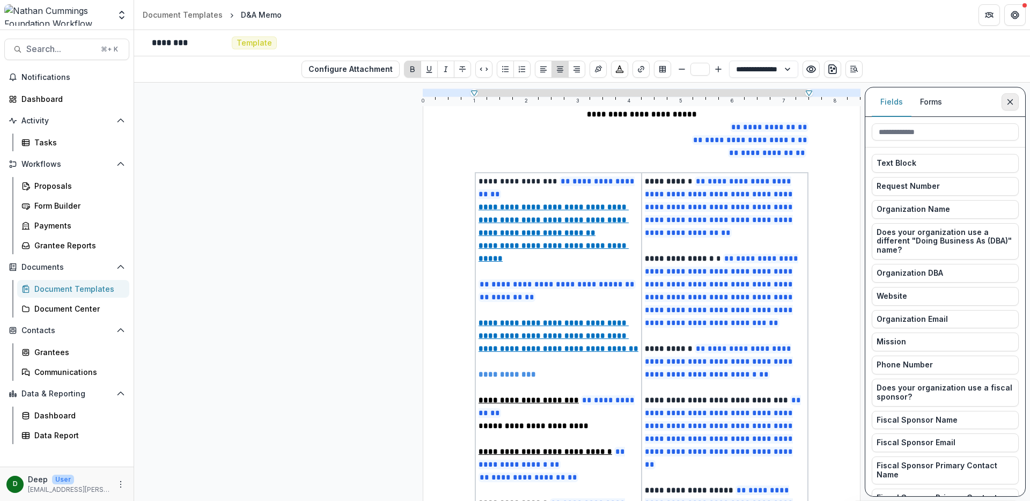
click at [1010, 105] on icon "Close sidebar" at bounding box center [1010, 102] width 9 height 9
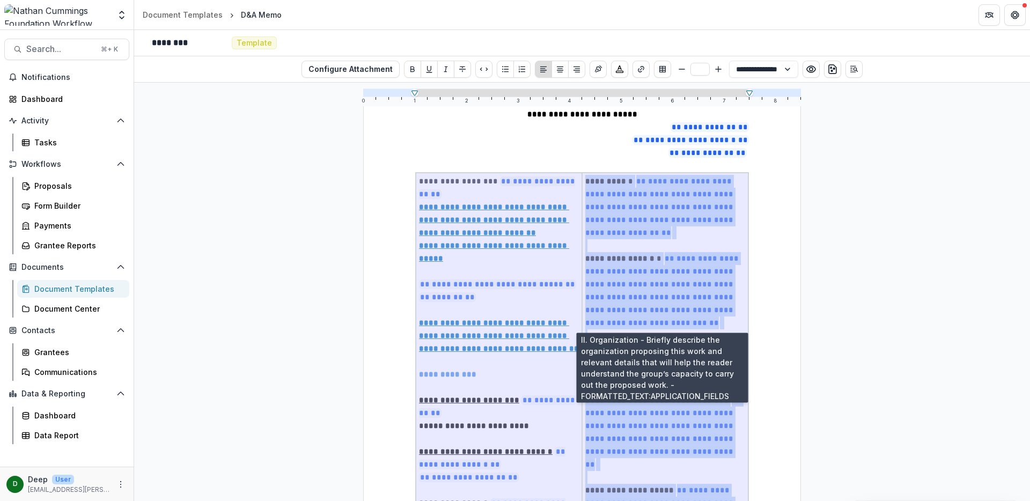
drag, startPoint x: 417, startPoint y: 181, endPoint x: 675, endPoint y: 261, distance: 270.7
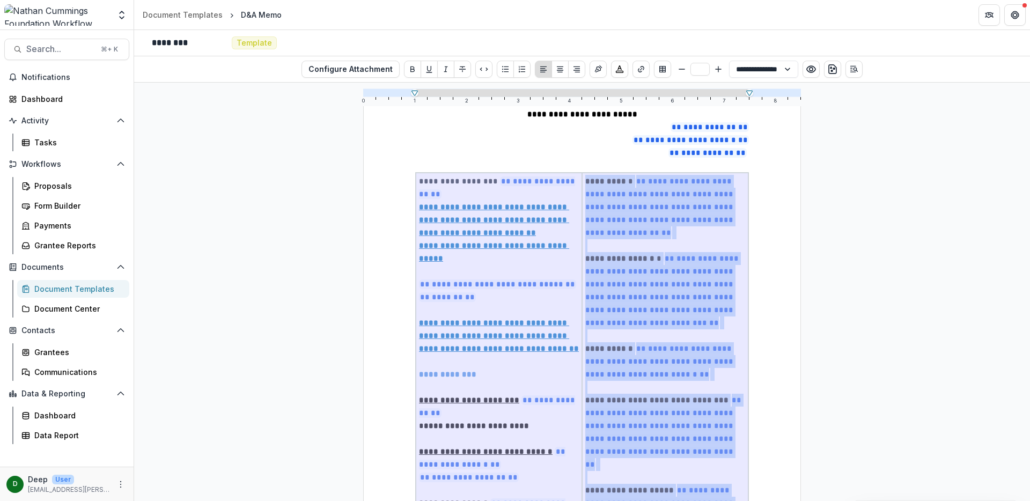
type input "**"
select select "**********"
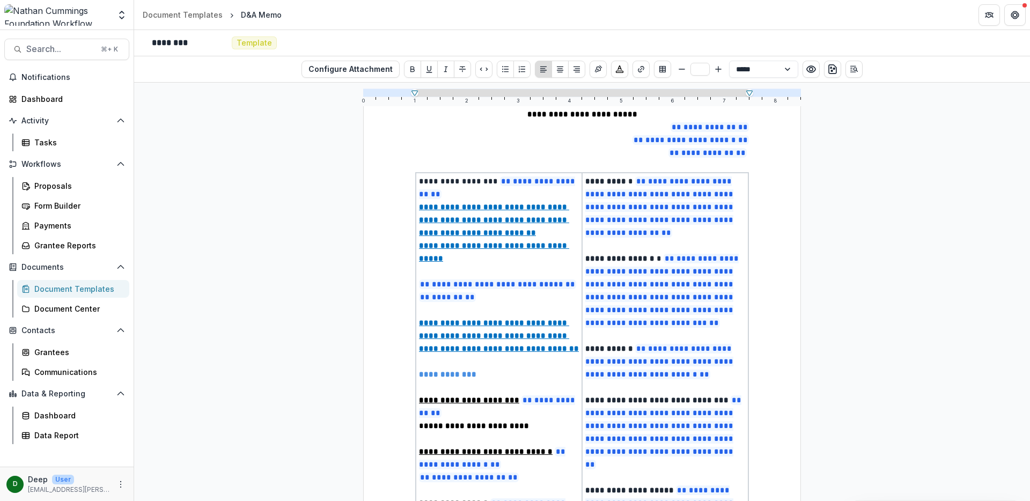
type input "**"
select select "**********"
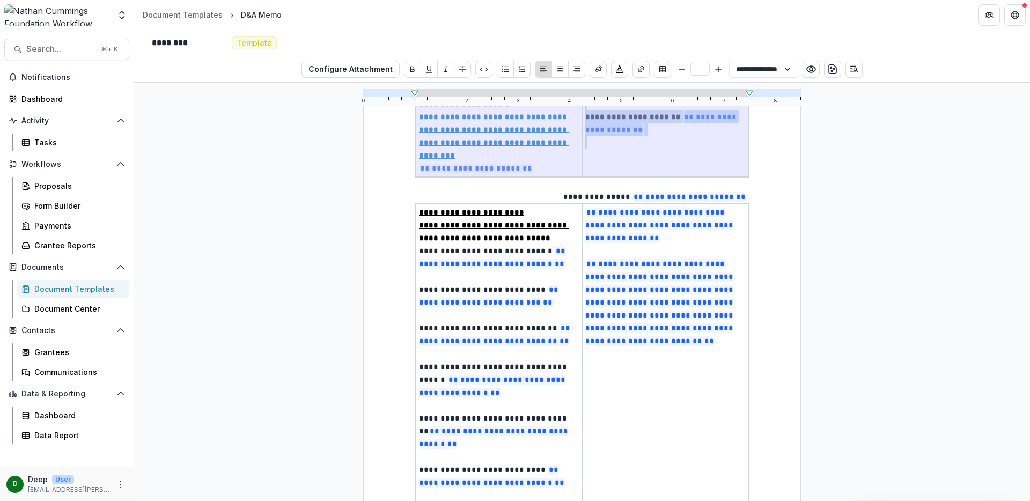
scroll to position [1118, 0]
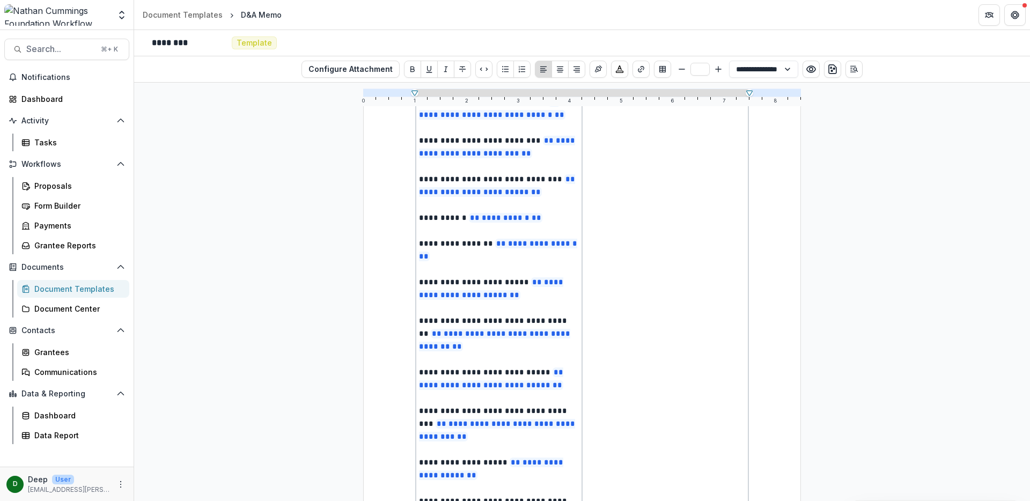
click at [659, 300] on td "**********" at bounding box center [665, 243] width 166 height 815
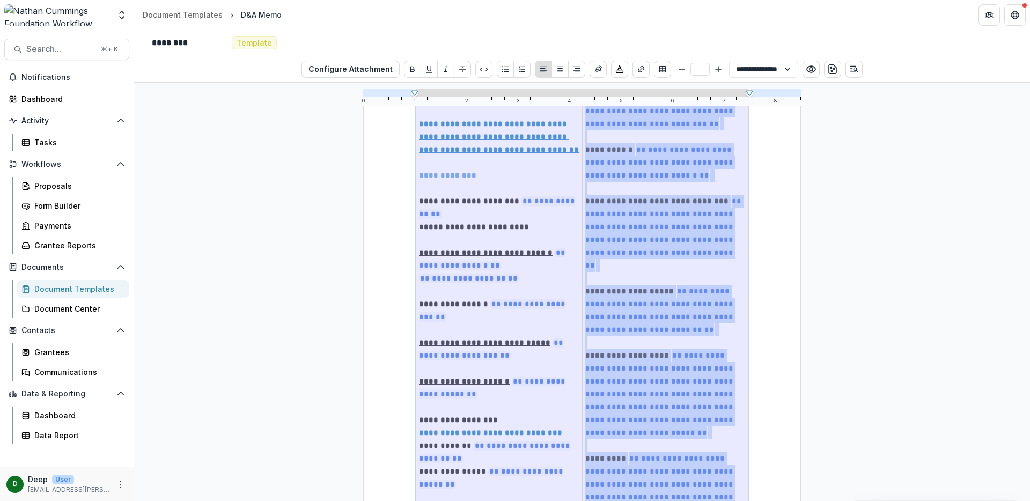
scroll to position [0, 0]
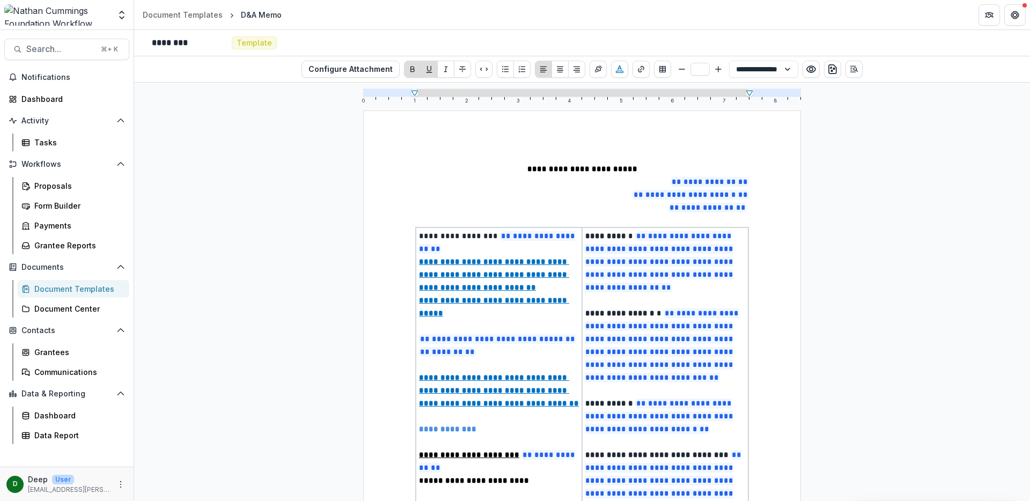
click at [527, 297] on u "**********" at bounding box center [494, 307] width 150 height 20
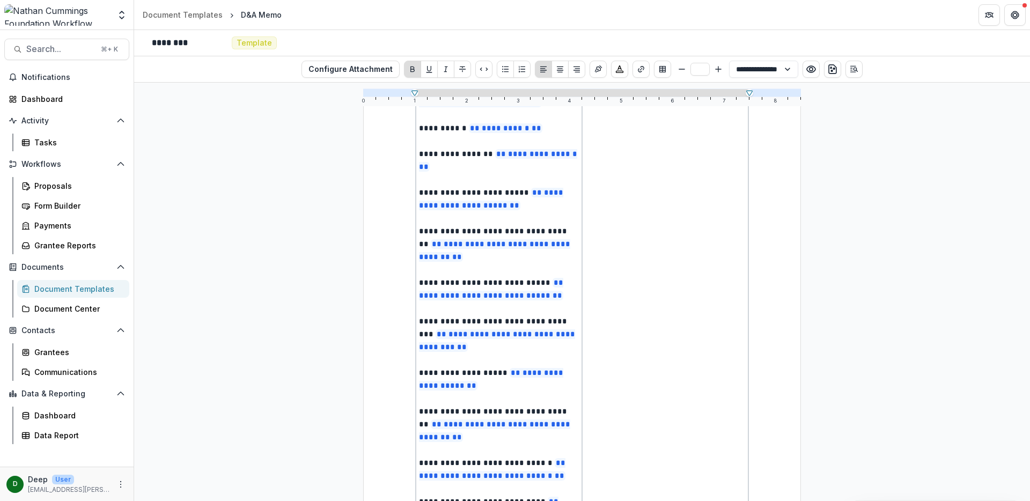
scroll to position [1247, 0]
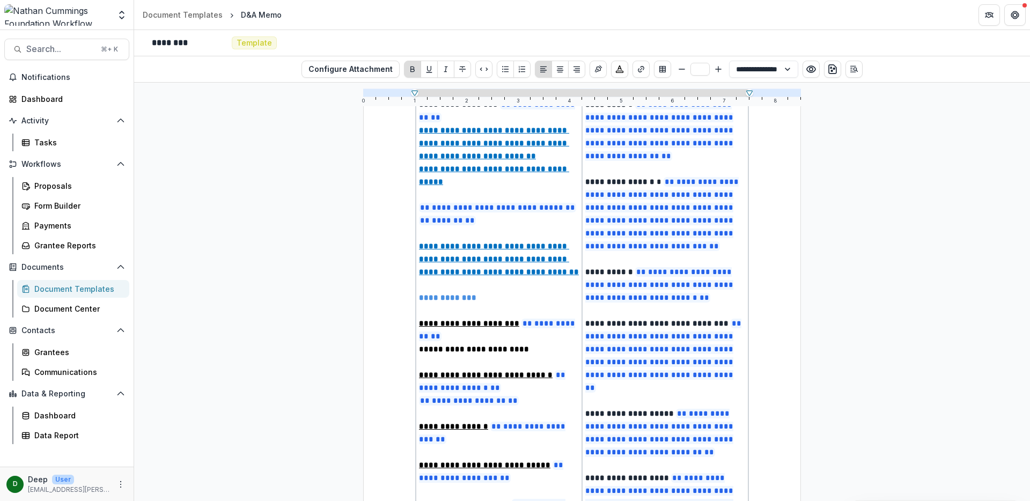
scroll to position [0, 0]
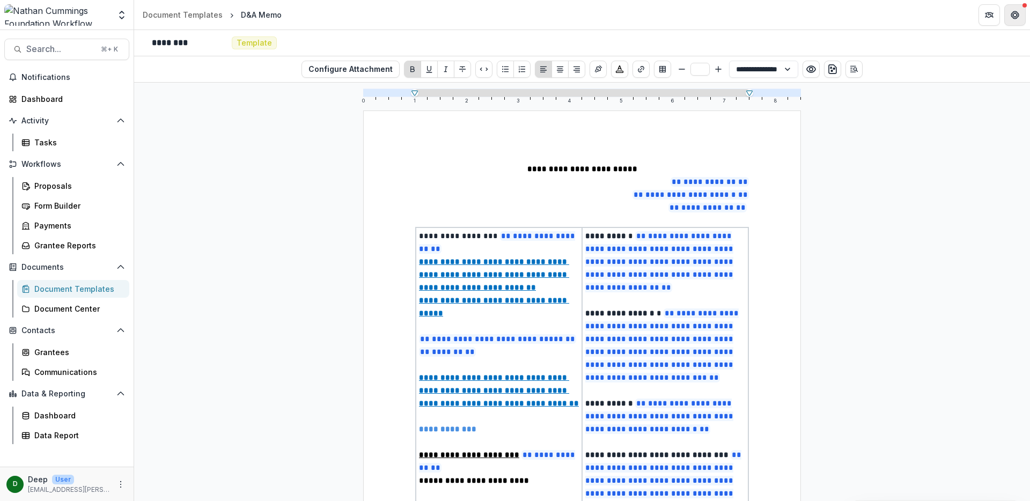
click at [1019, 18] on button "Get Help" at bounding box center [1014, 14] width 21 height 21
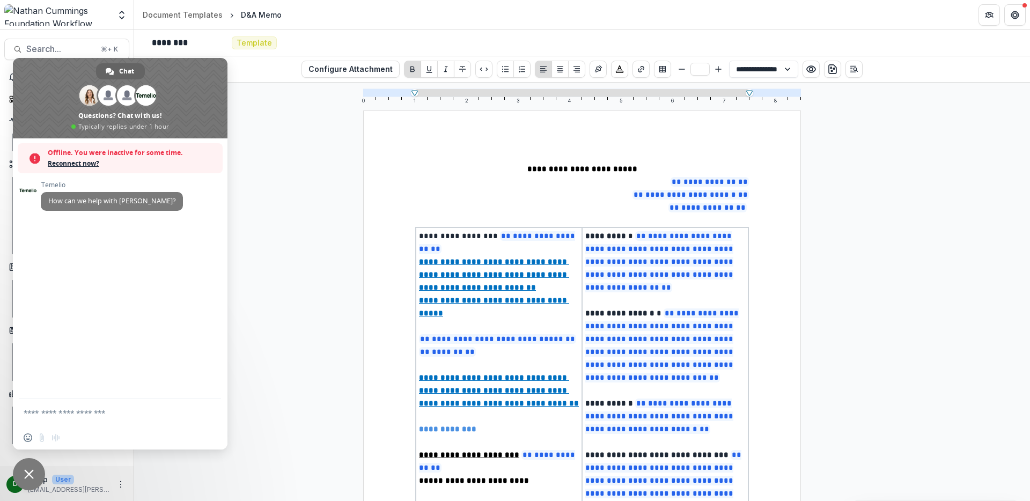
click at [34, 475] on span "Close chat" at bounding box center [29, 474] width 32 height 32
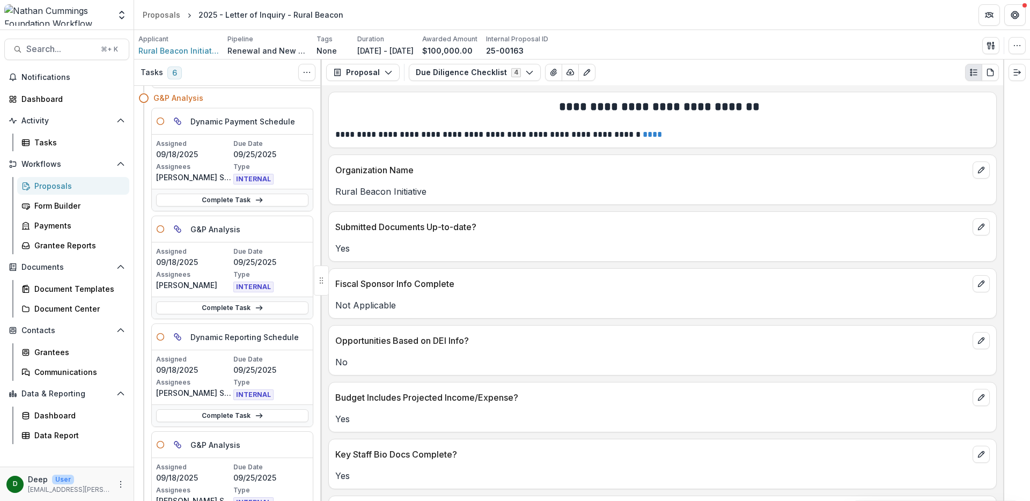
scroll to position [28, 0]
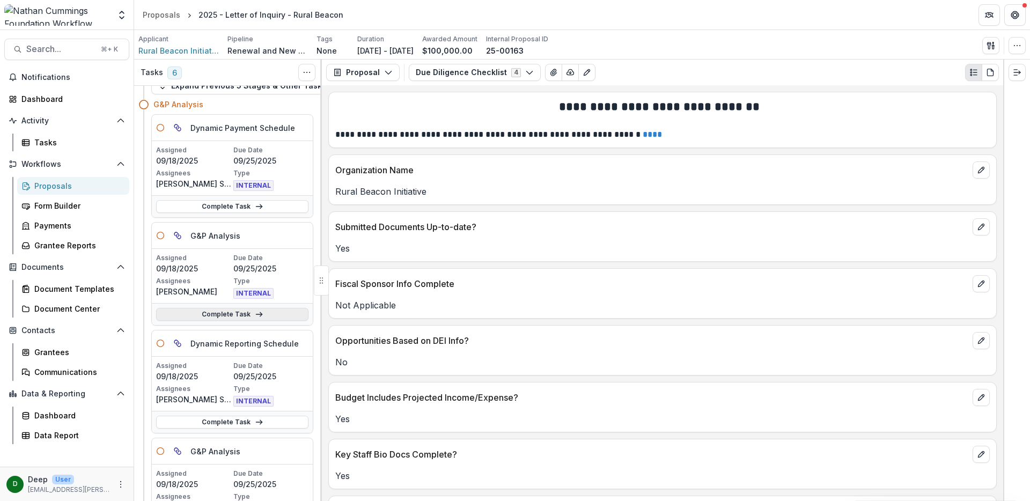
click at [261, 312] on link "Complete Task" at bounding box center [232, 314] width 152 height 13
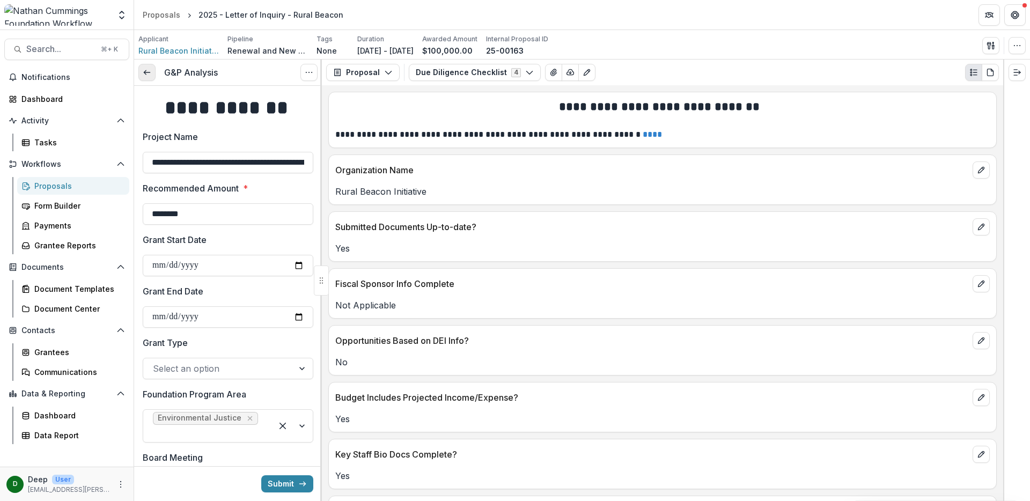
click at [145, 72] on line at bounding box center [147, 72] width 6 height 0
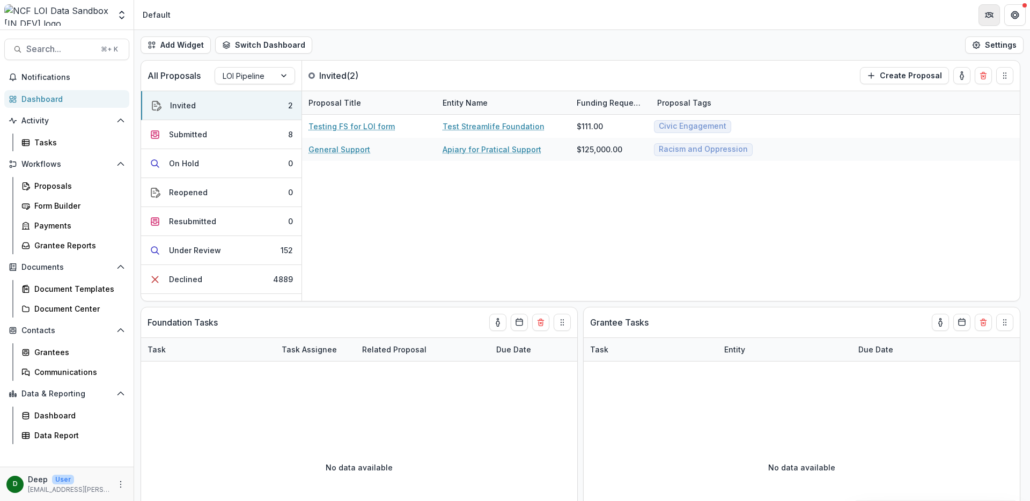
click at [985, 11] on icon "Partners" at bounding box center [989, 15] width 9 height 9
click at [53, 183] on div "Proposals" at bounding box center [77, 185] width 86 height 11
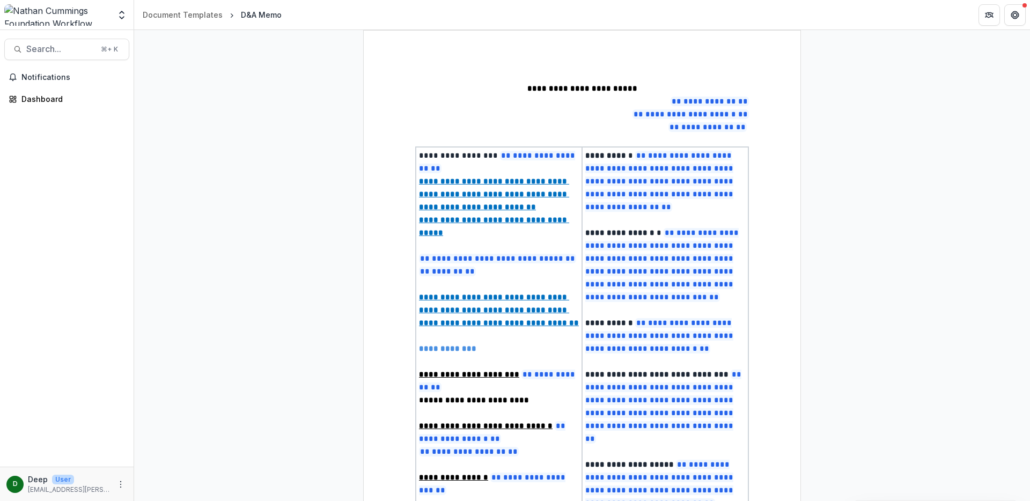
select select "**********"
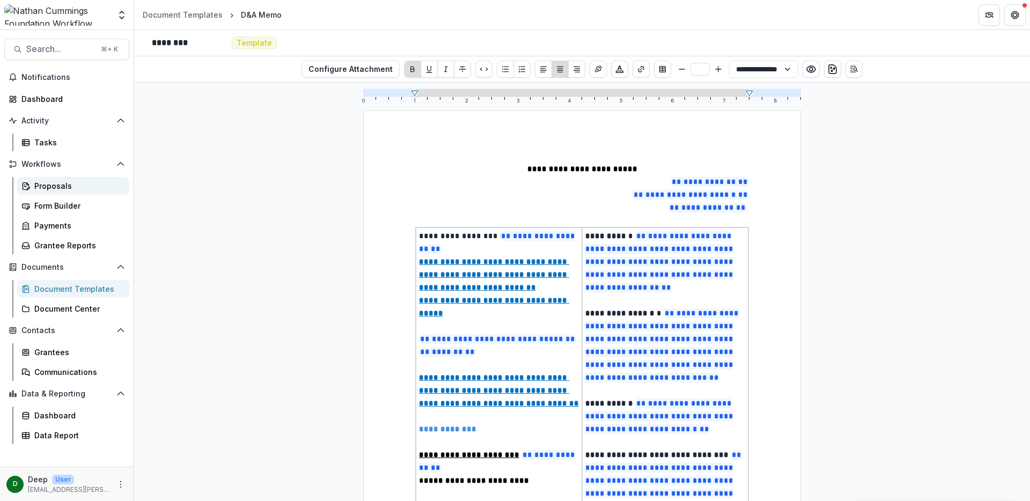
click at [55, 181] on div "Proposals" at bounding box center [77, 185] width 86 height 11
